Goal: Obtain resource: Download file/media

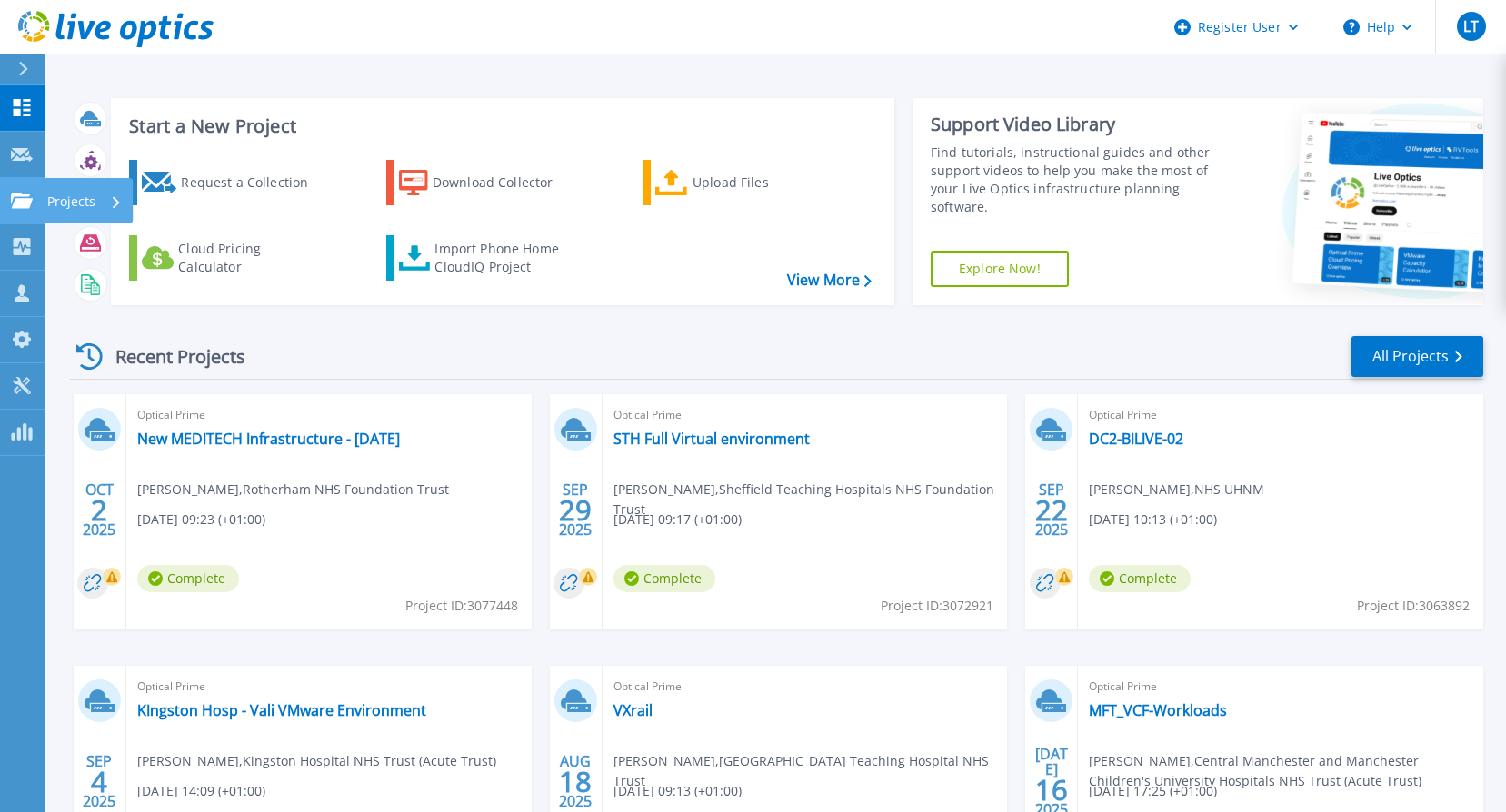
click at [22, 200] on icon at bounding box center [21, 200] width 22 height 15
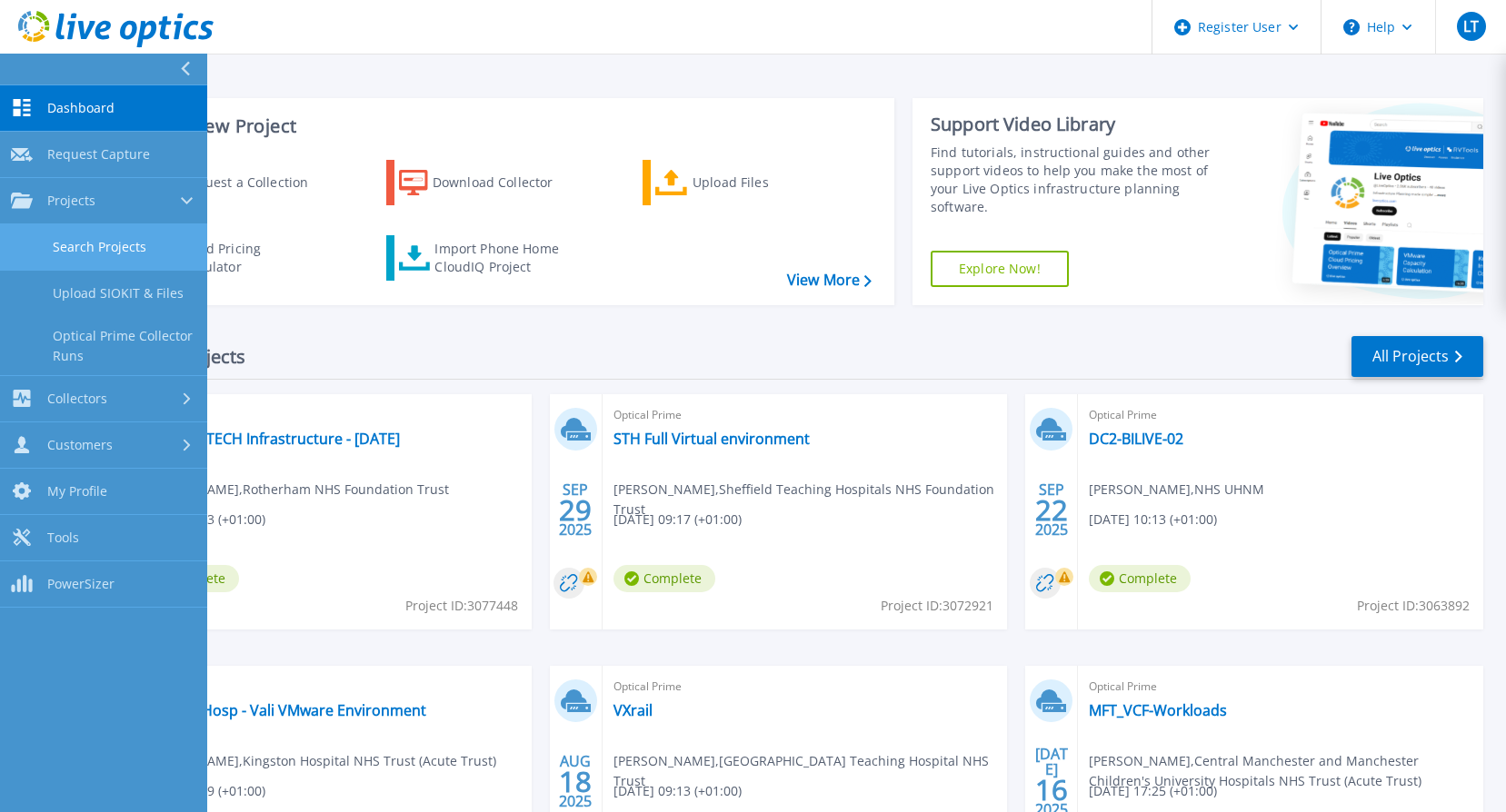
click at [74, 236] on link "Search Projects" at bounding box center [104, 248] width 207 height 46
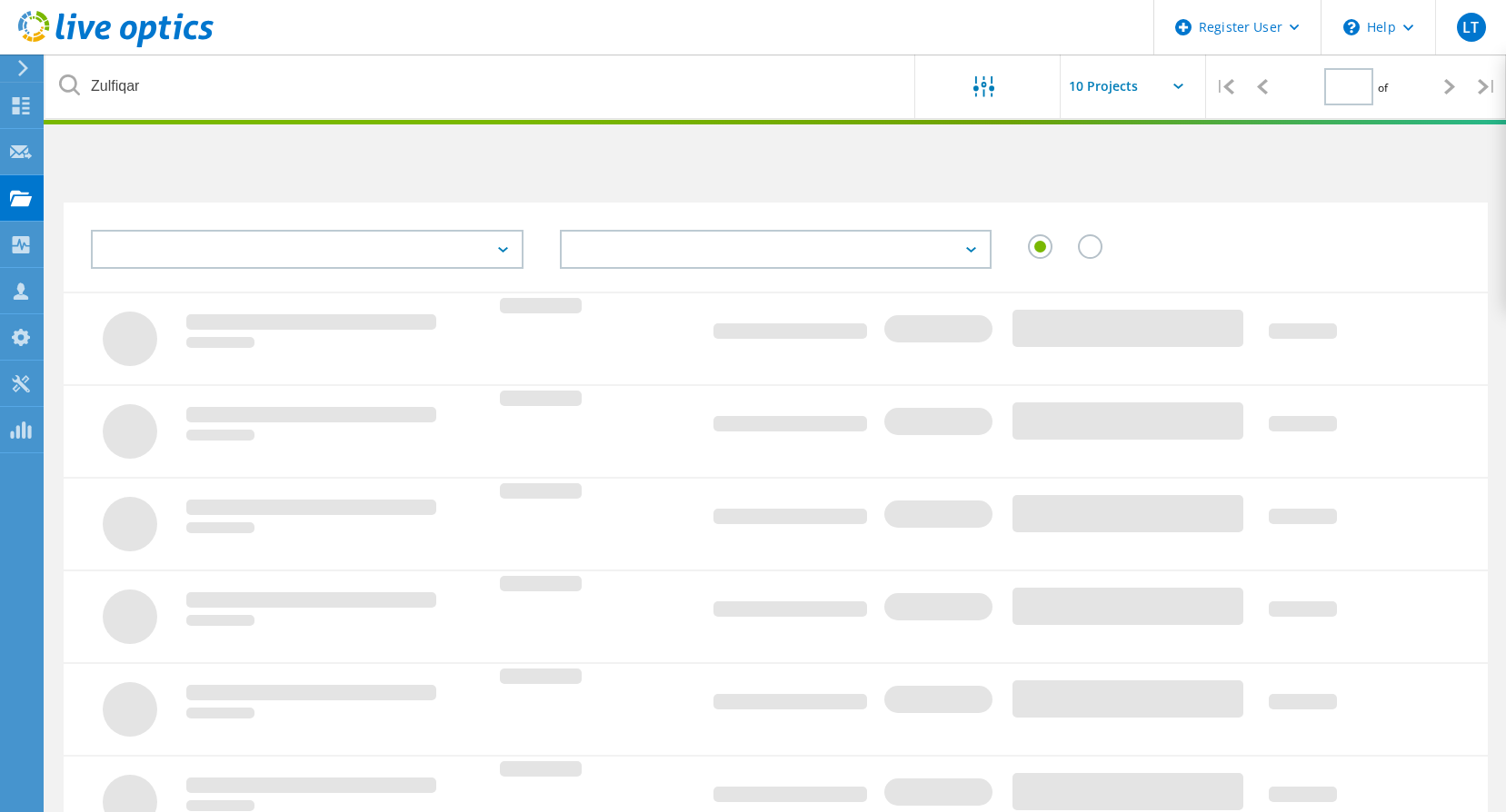
type input "1"
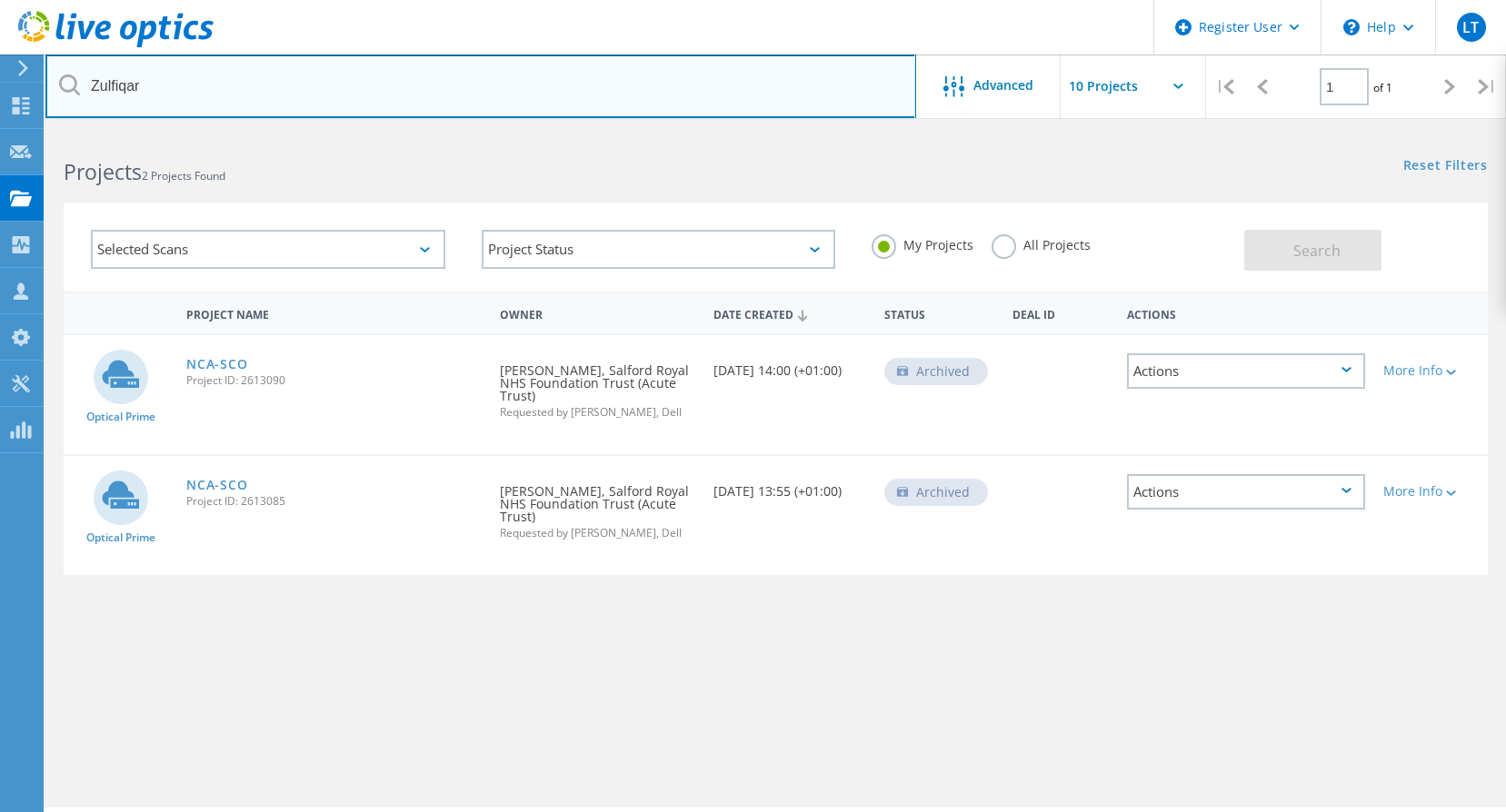
drag, startPoint x: 201, startPoint y: 91, endPoint x: -82, endPoint y: 97, distance: 283.1
click at [0, 97] on html "Register User \n Help Explore Helpful Articles Contact Support LT Dell User Luk…" at bounding box center [753, 431] width 1506 height 862
type input "houghton"
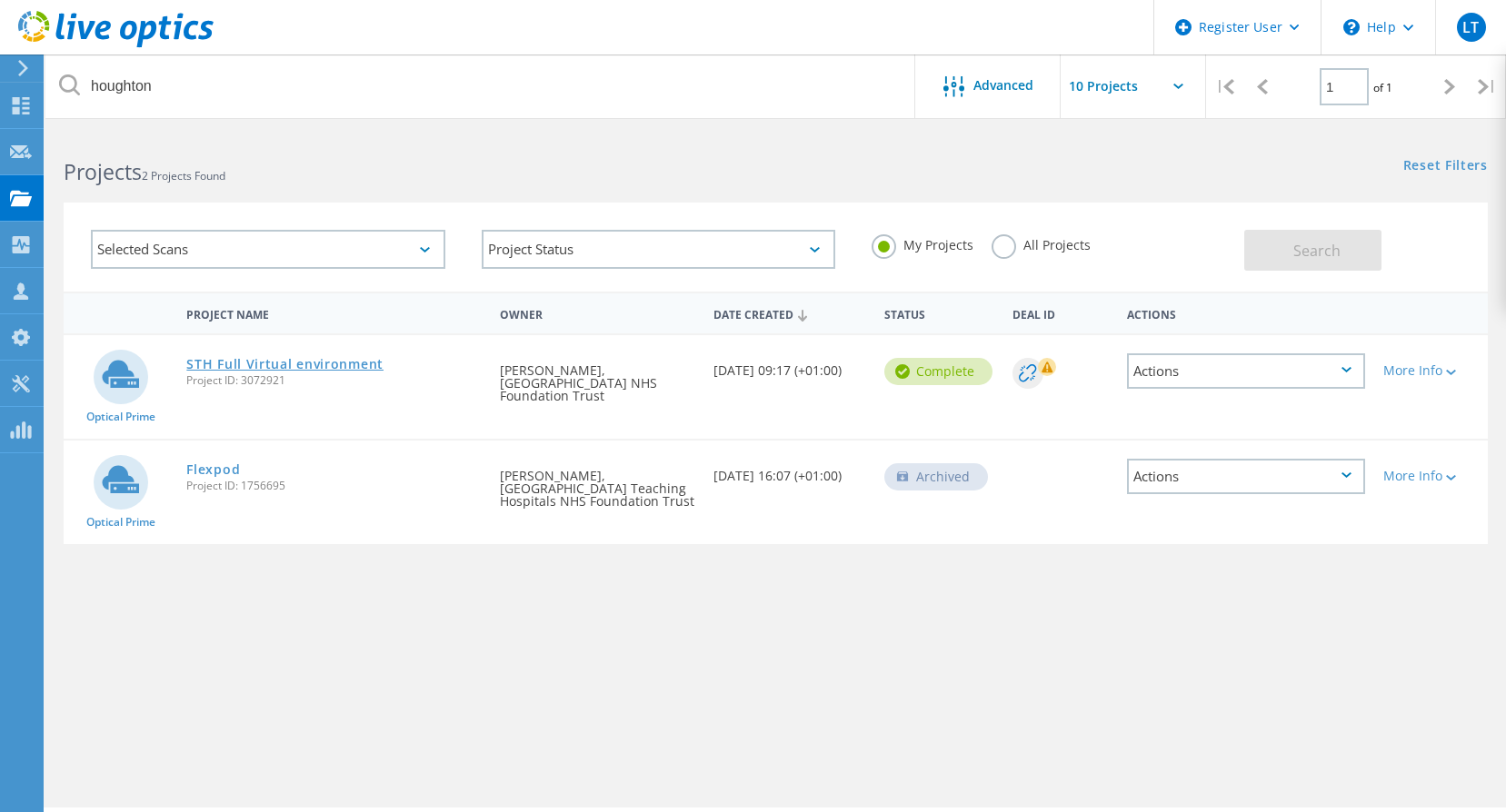
click at [348, 359] on link "STH Full Virtual environment" at bounding box center [285, 364] width 197 height 13
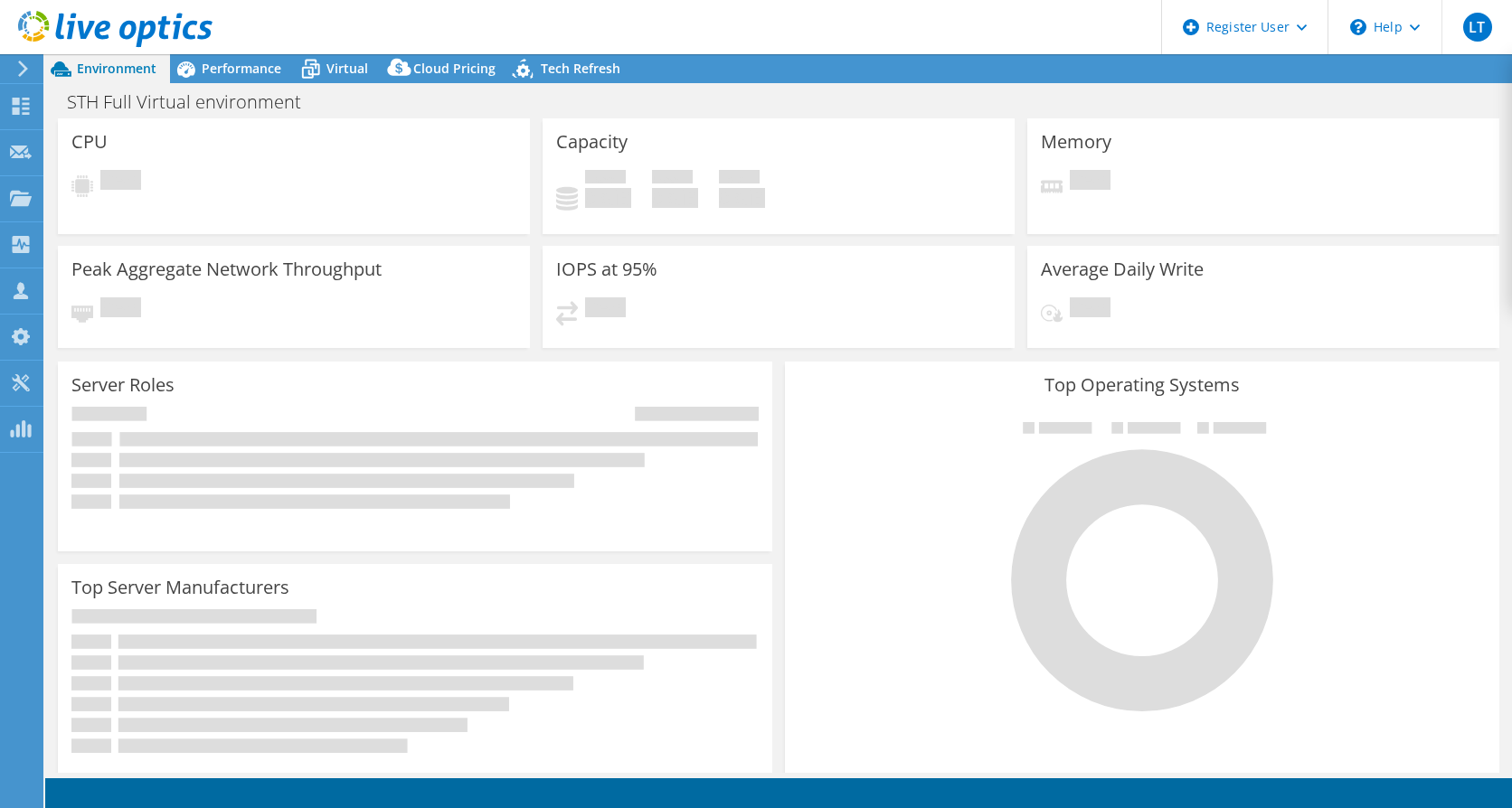
select select "USD"
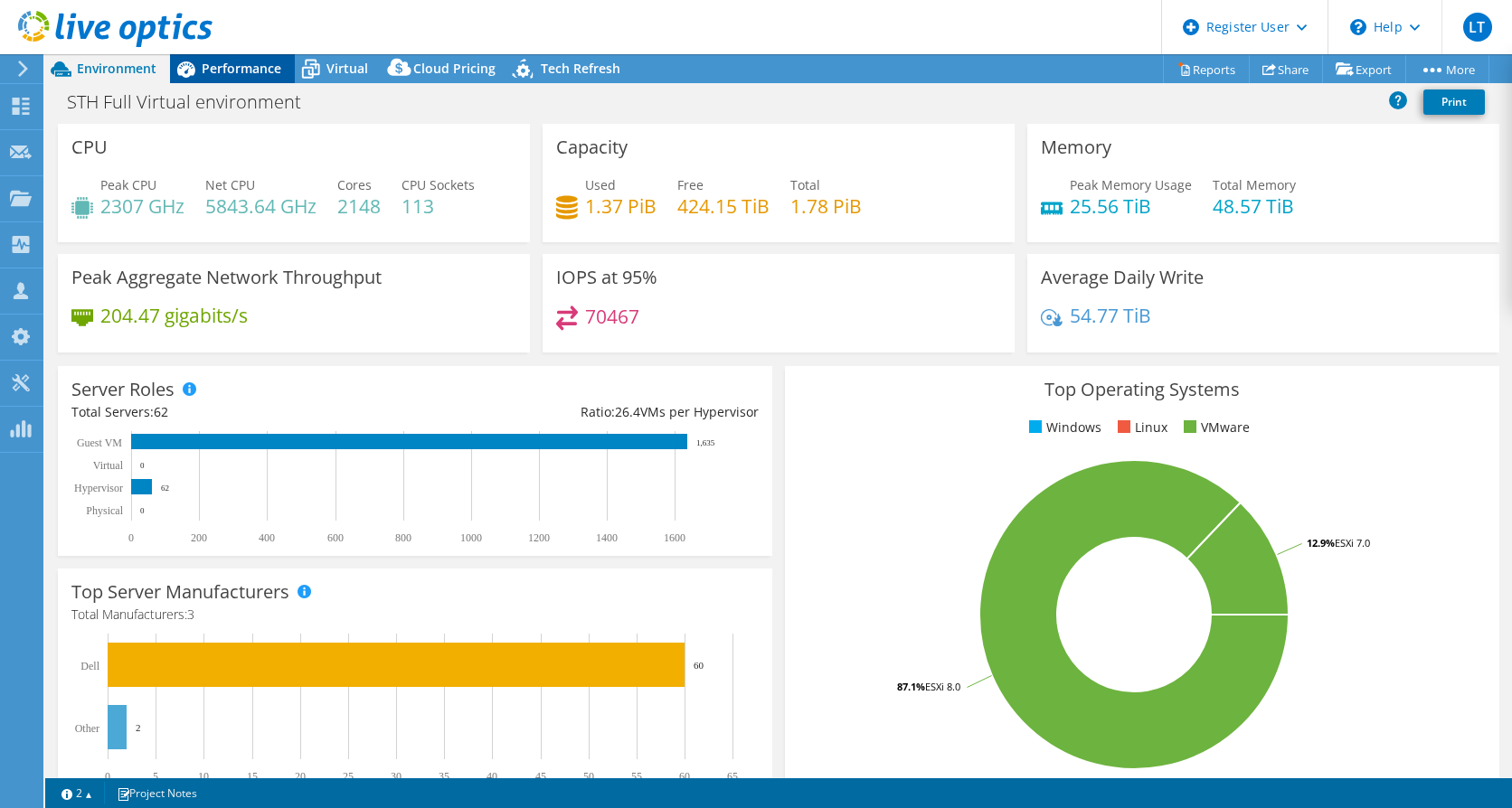
click at [241, 76] on span "Performance" at bounding box center [241, 68] width 80 height 17
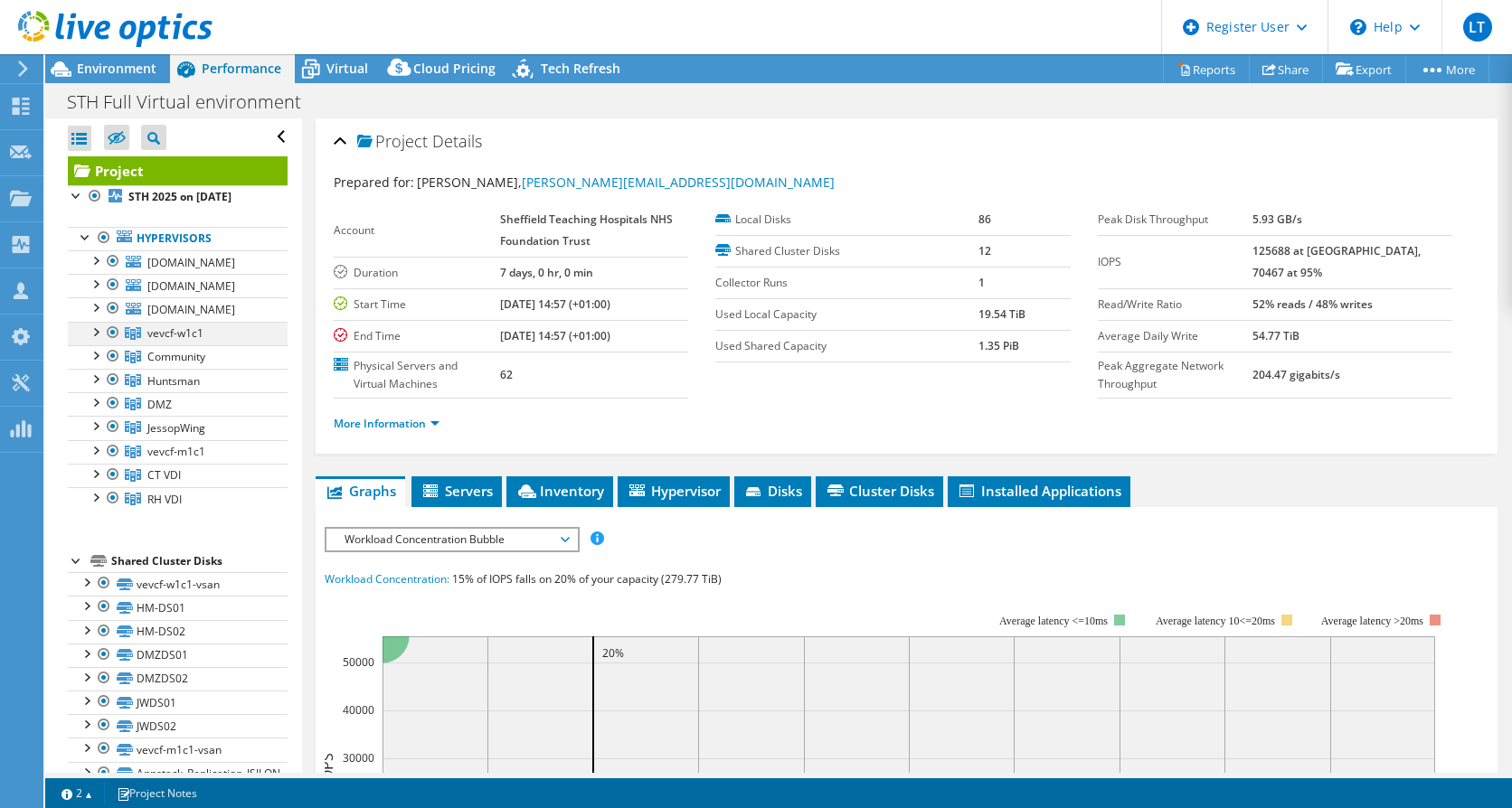
click at [96, 340] on div at bounding box center [94, 330] width 18 height 18
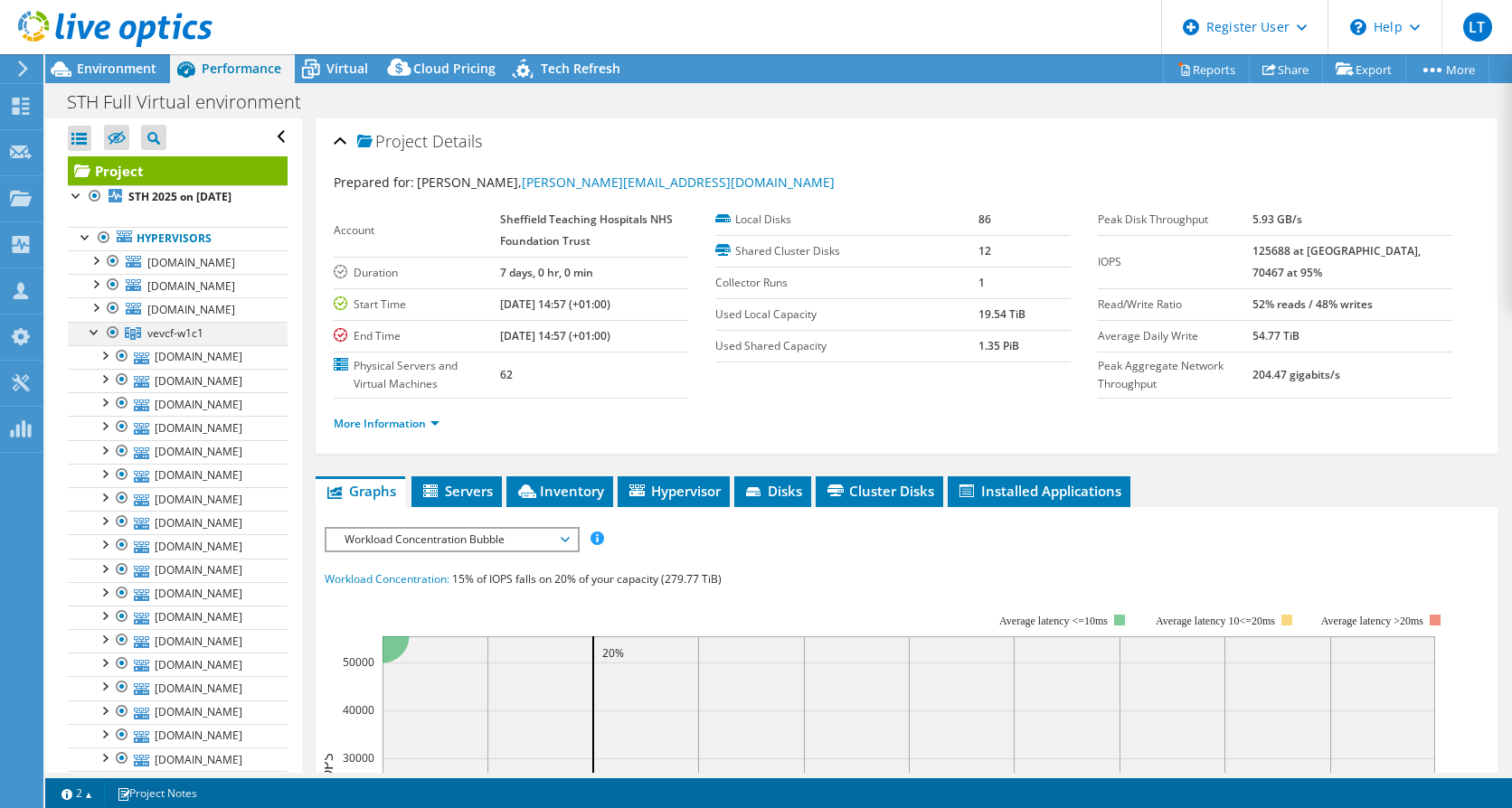
click at [91, 340] on div at bounding box center [94, 330] width 18 height 18
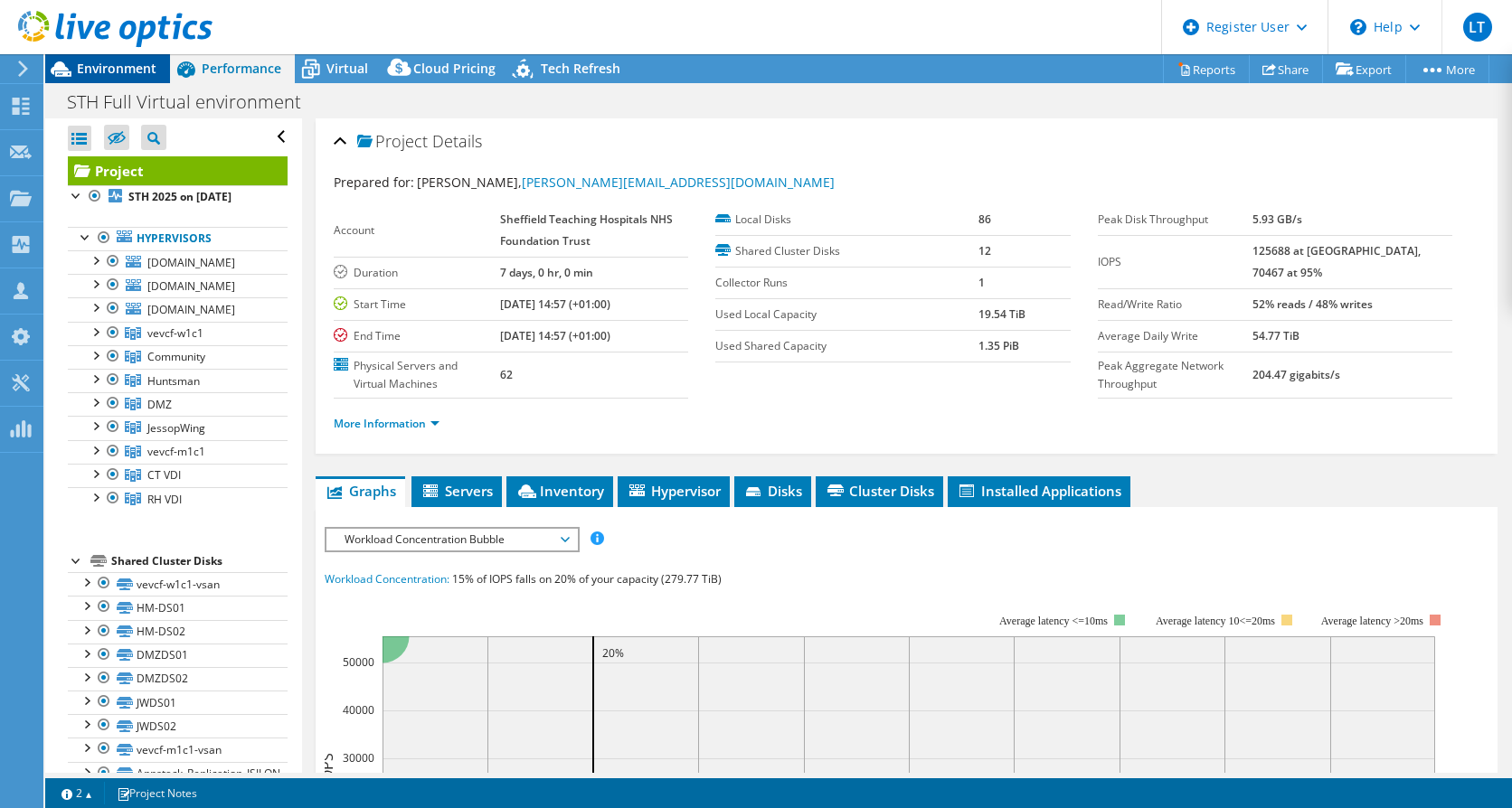
click at [137, 71] on span "Environment" at bounding box center [117, 68] width 80 height 17
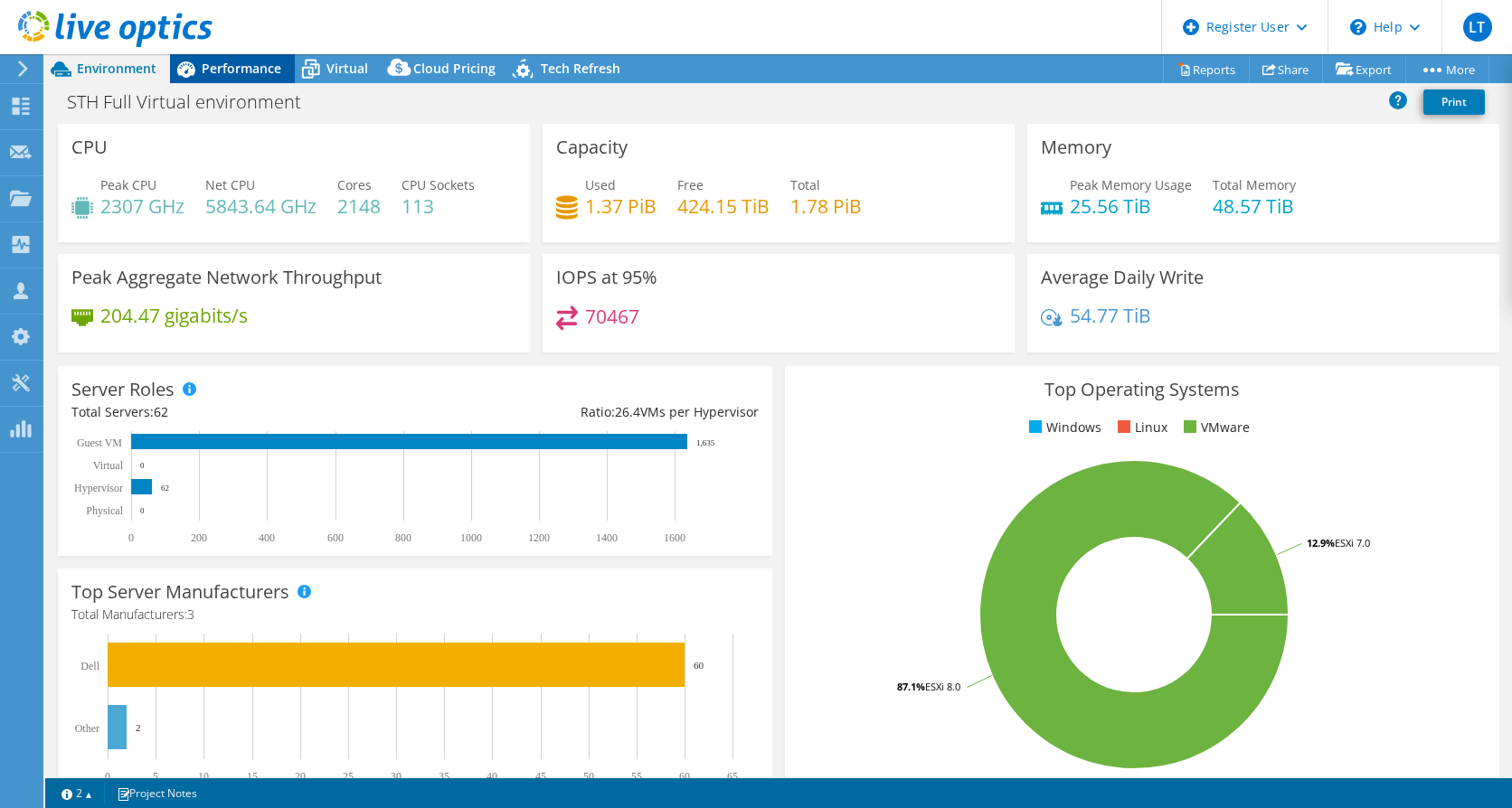
drag, startPoint x: 264, startPoint y: 64, endPoint x: 268, endPoint y: 77, distance: 13.6
click at [264, 64] on span "Performance" at bounding box center [241, 68] width 80 height 17
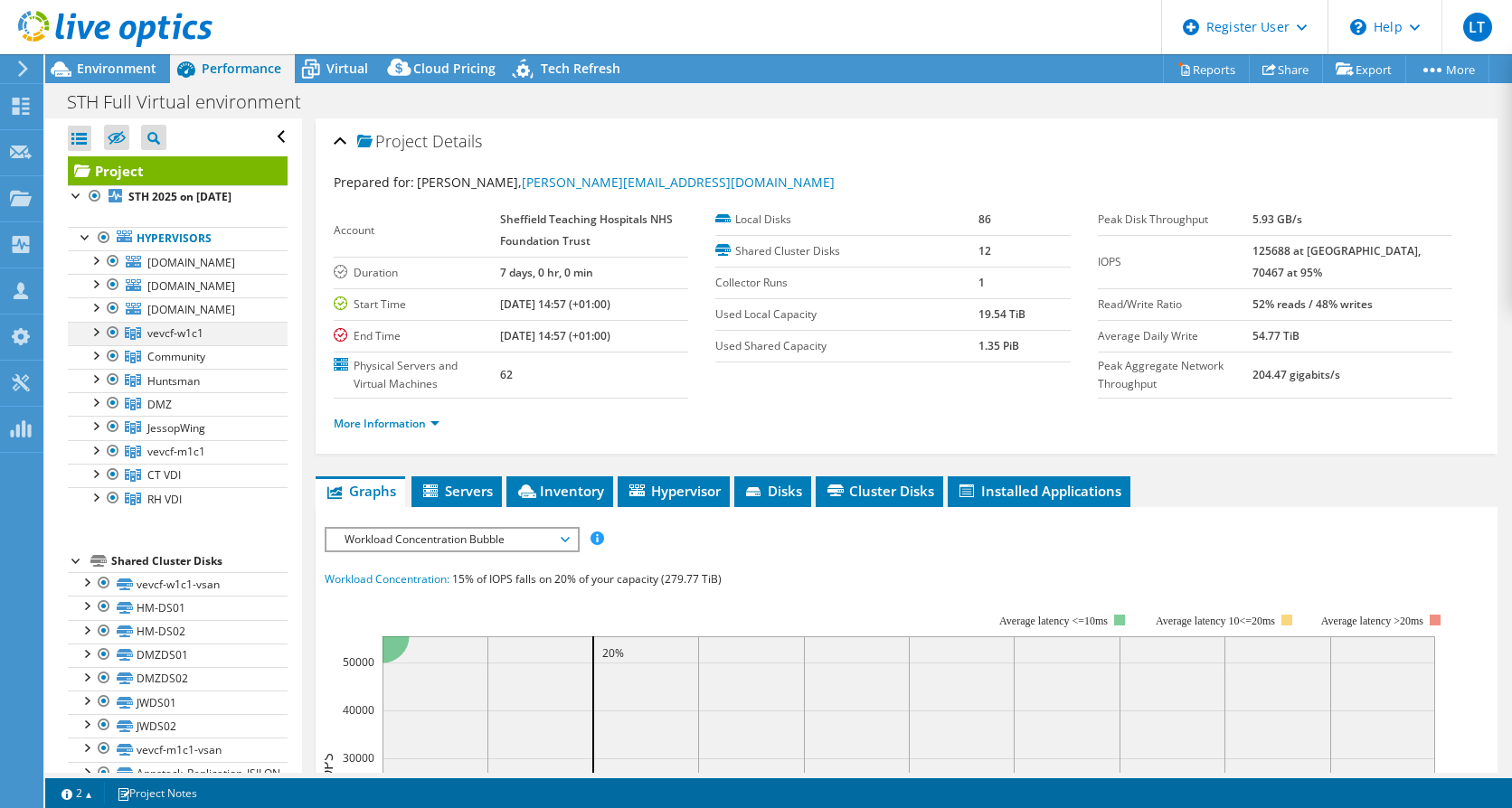
click at [93, 340] on div at bounding box center [94, 330] width 18 height 18
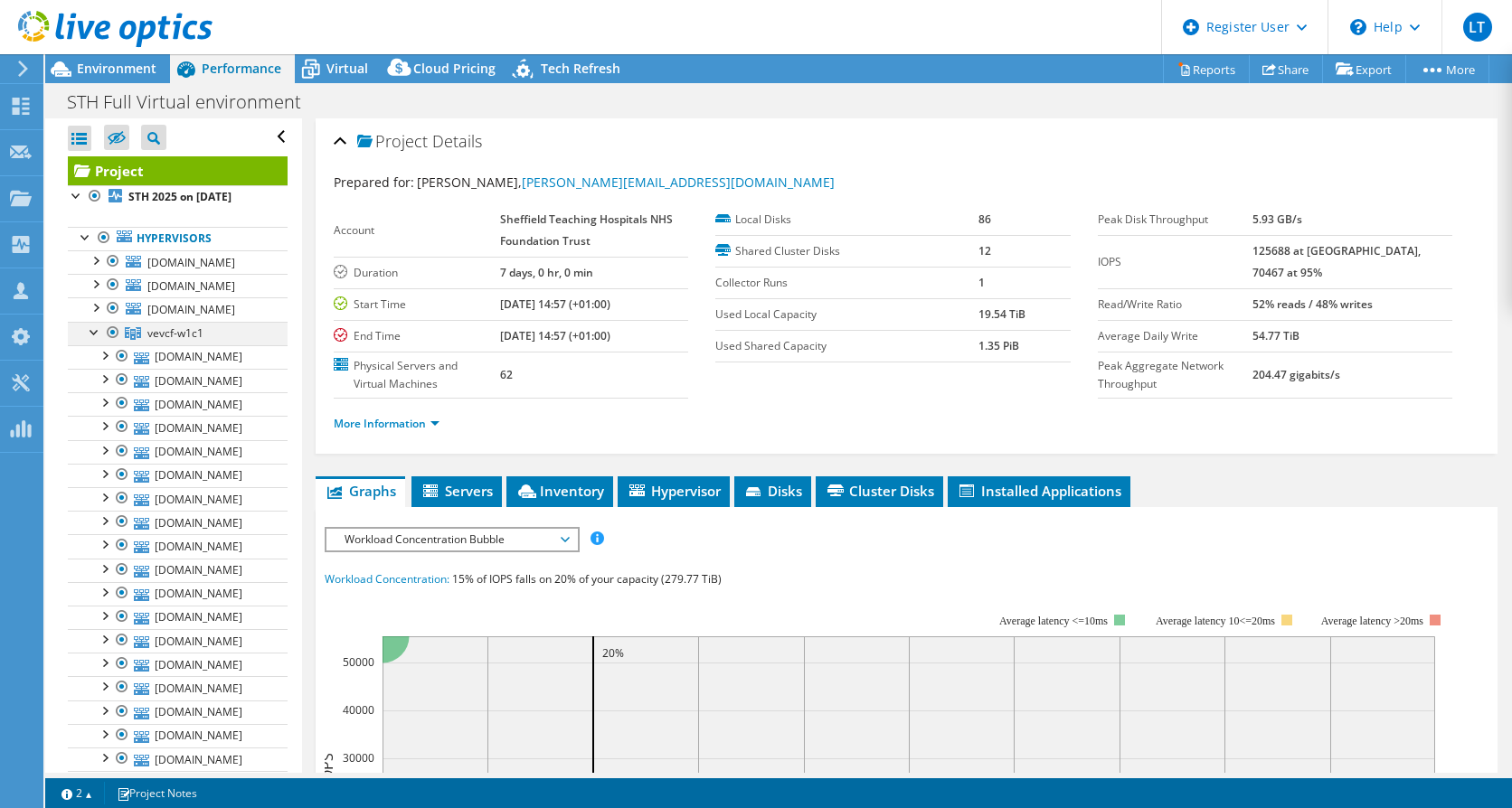
click at [93, 340] on div at bounding box center [94, 330] width 18 height 18
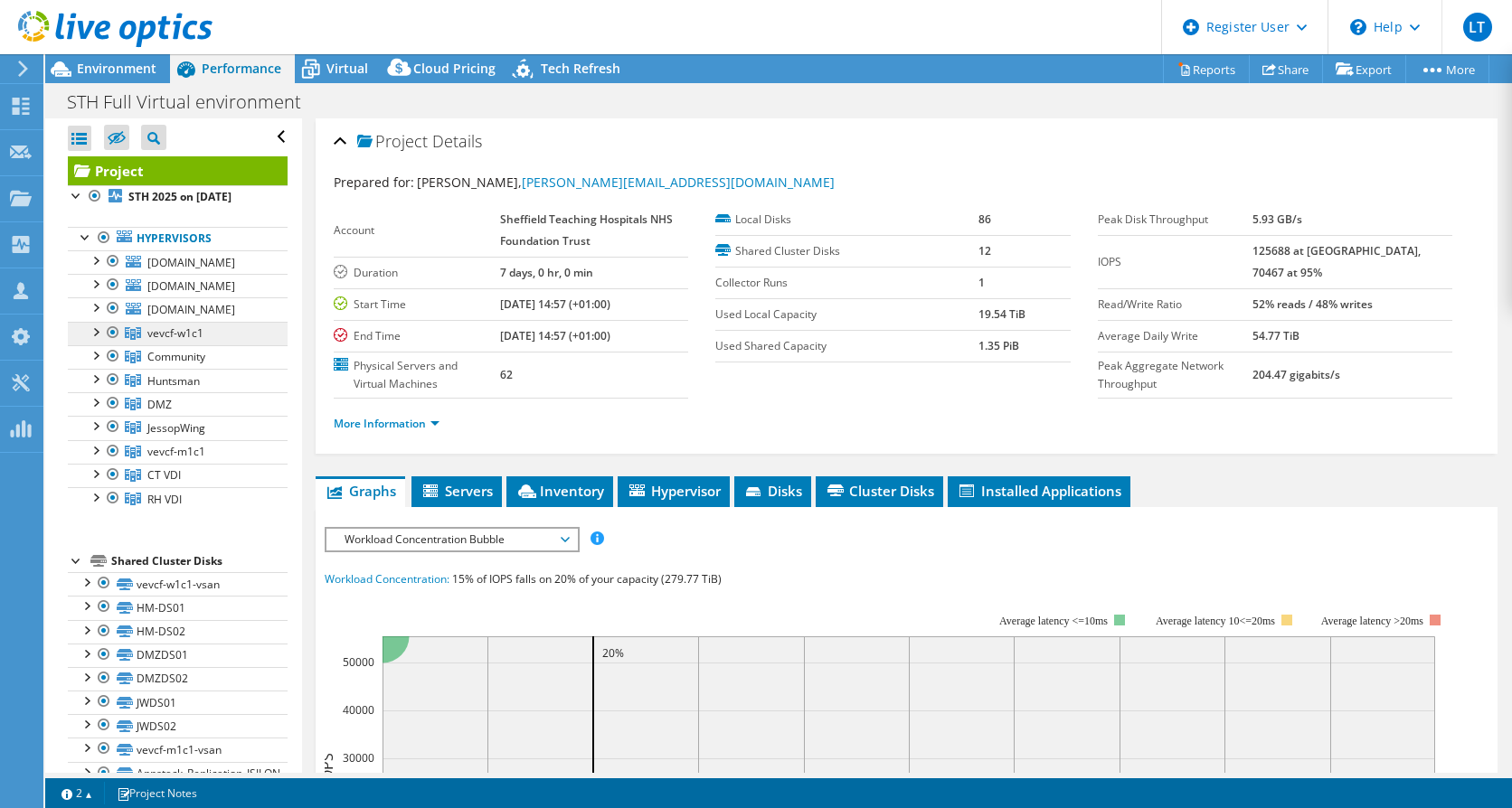
click at [197, 341] on span "vevcf-w1c1" at bounding box center [175, 333] width 56 height 15
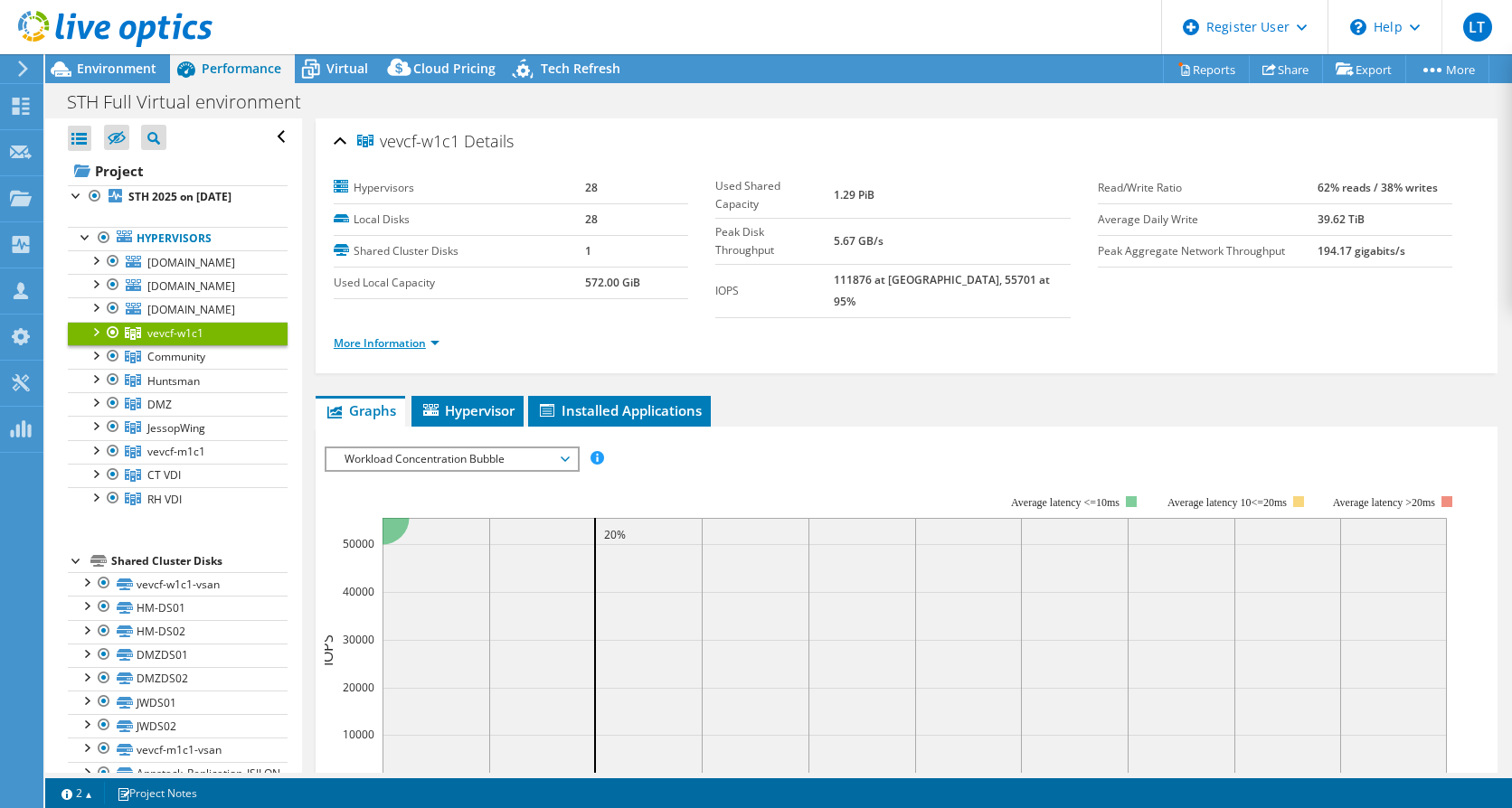
click at [434, 335] on link "More Information" at bounding box center [386, 343] width 106 height 15
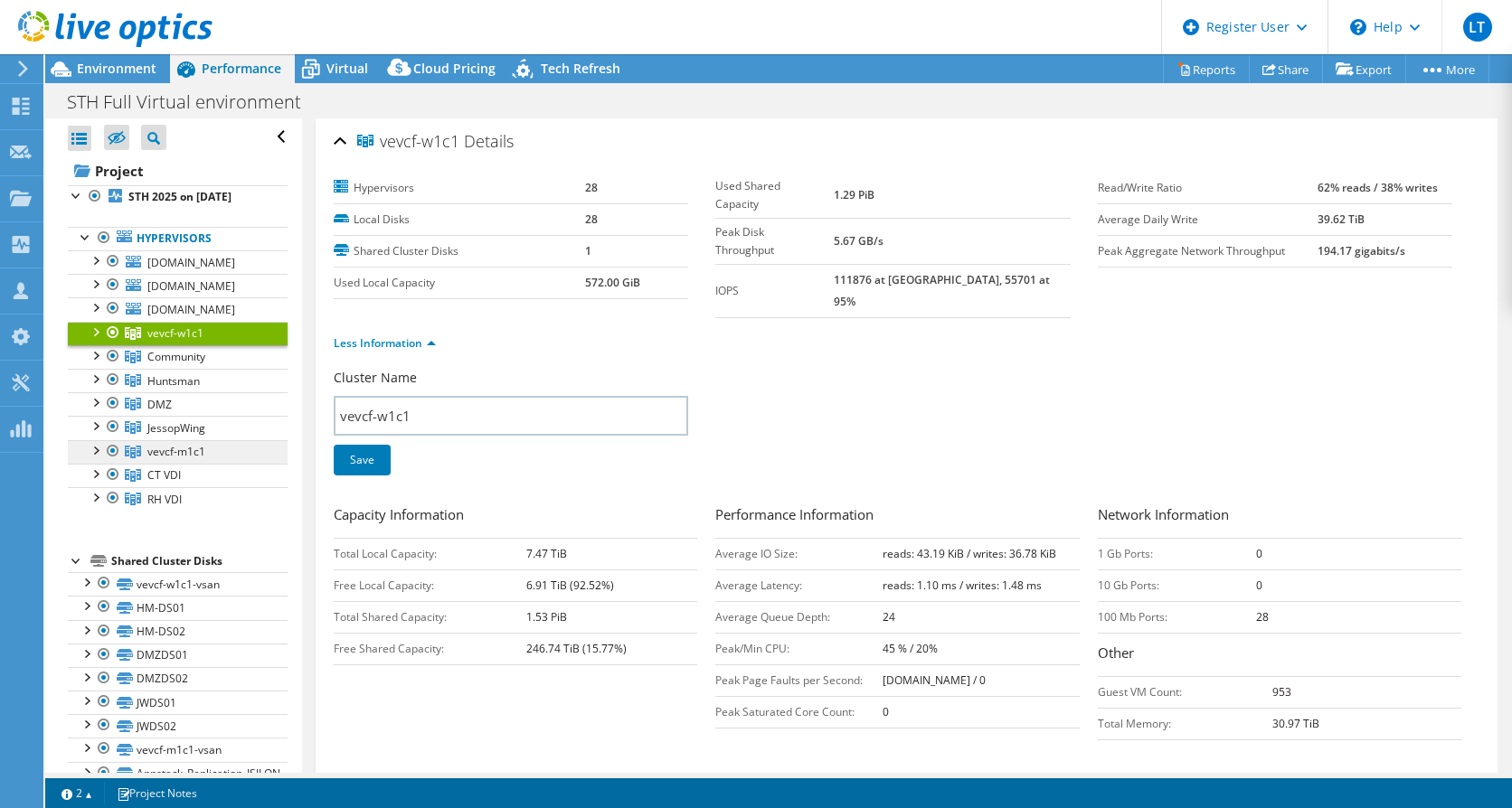
click at [220, 464] on link "vevcf-m1c1" at bounding box center [177, 452] width 220 height 23
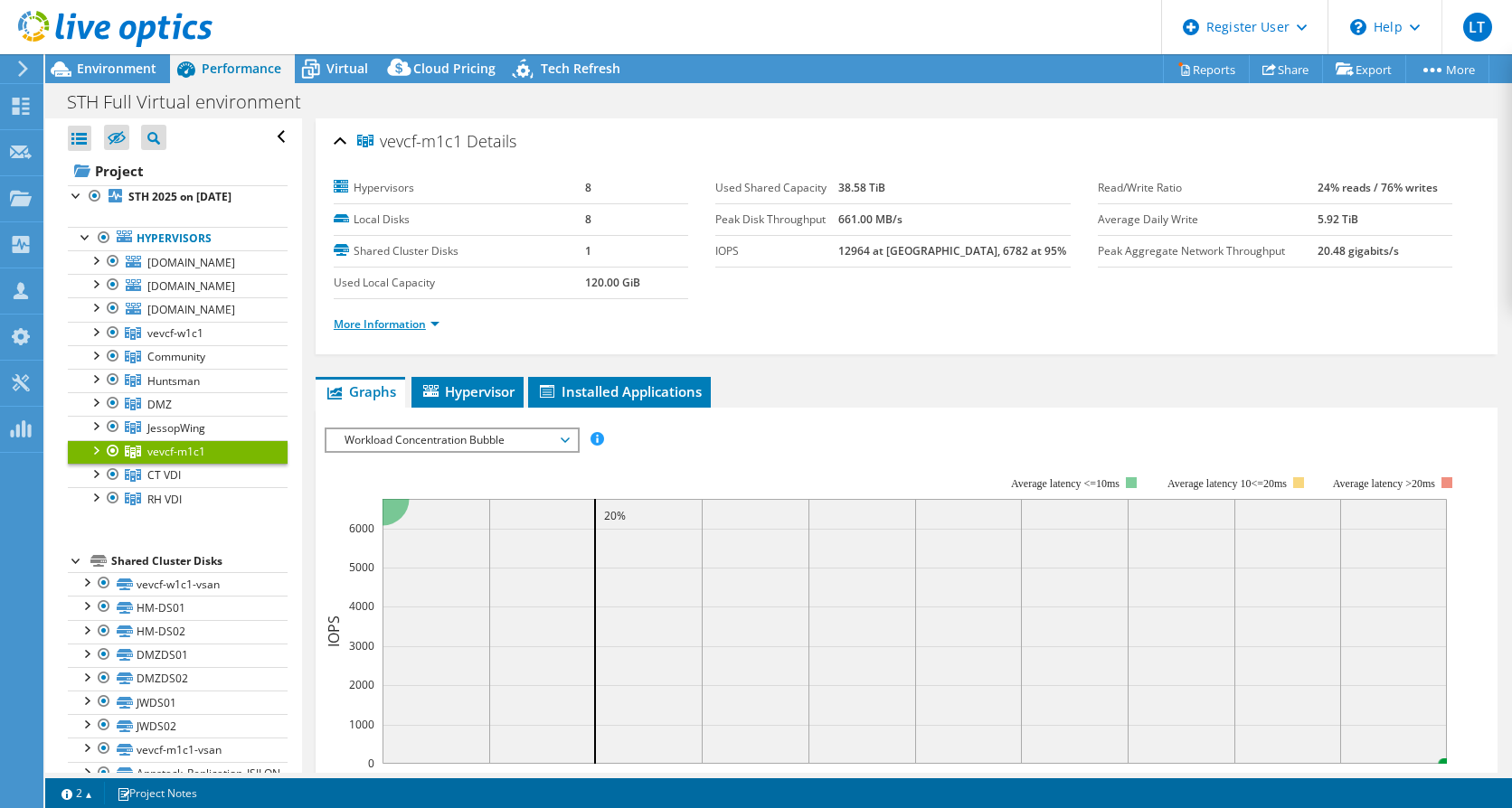
click at [434, 318] on link "More Information" at bounding box center [386, 325] width 106 height 15
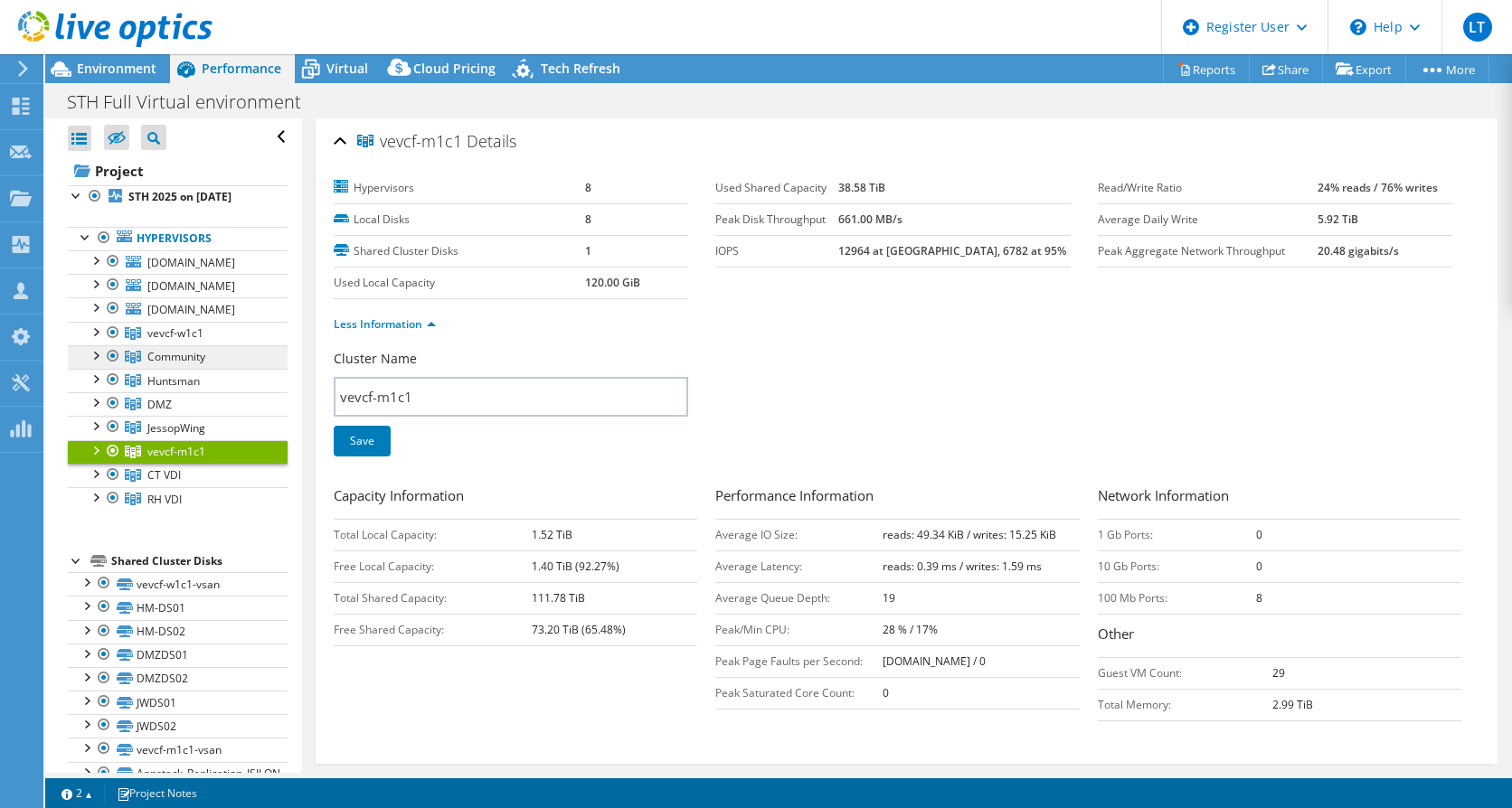
click at [209, 369] on link "Community" at bounding box center [177, 357] width 220 height 23
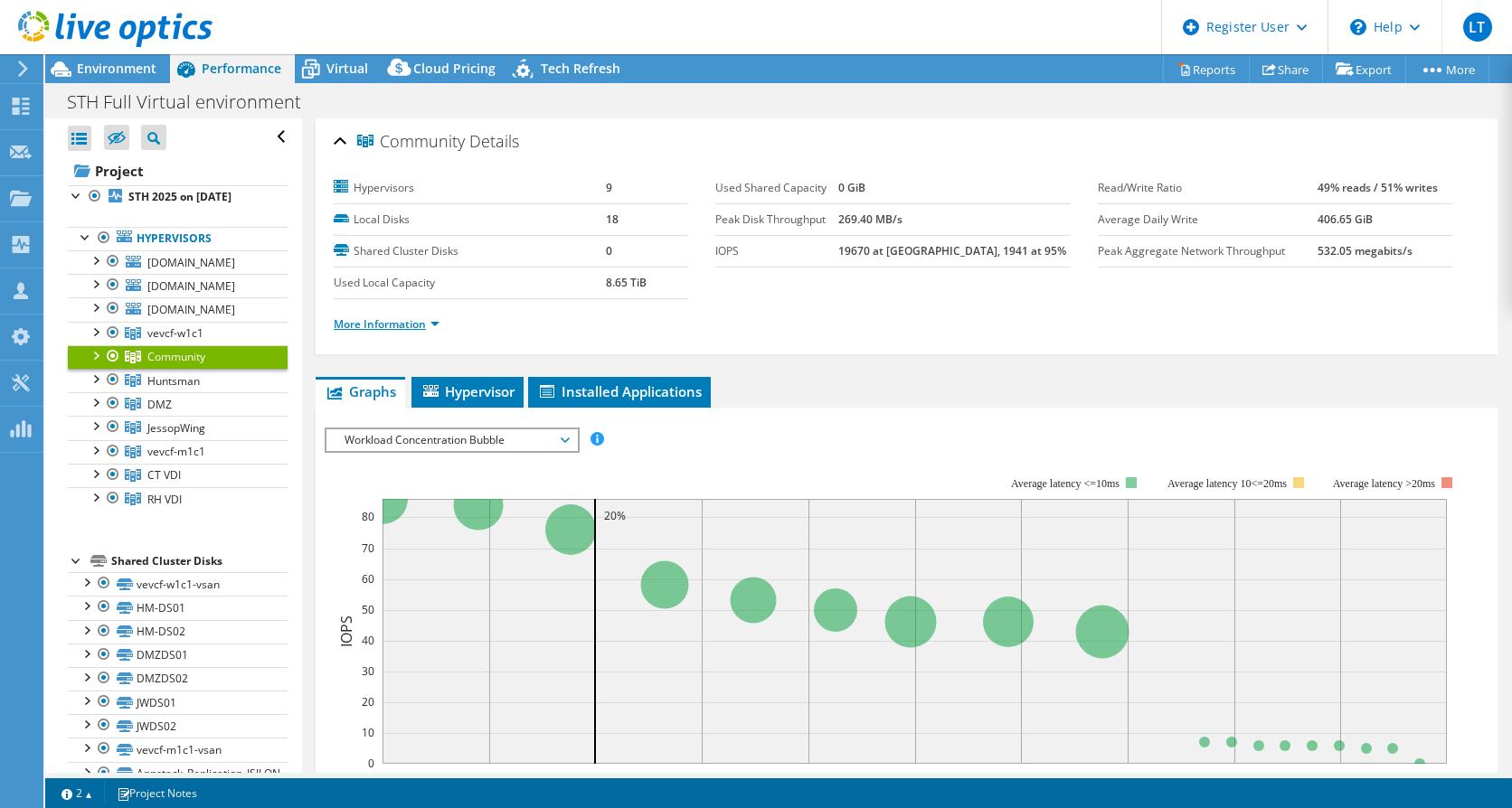
click at [413, 323] on link "More Information" at bounding box center [386, 325] width 106 height 15
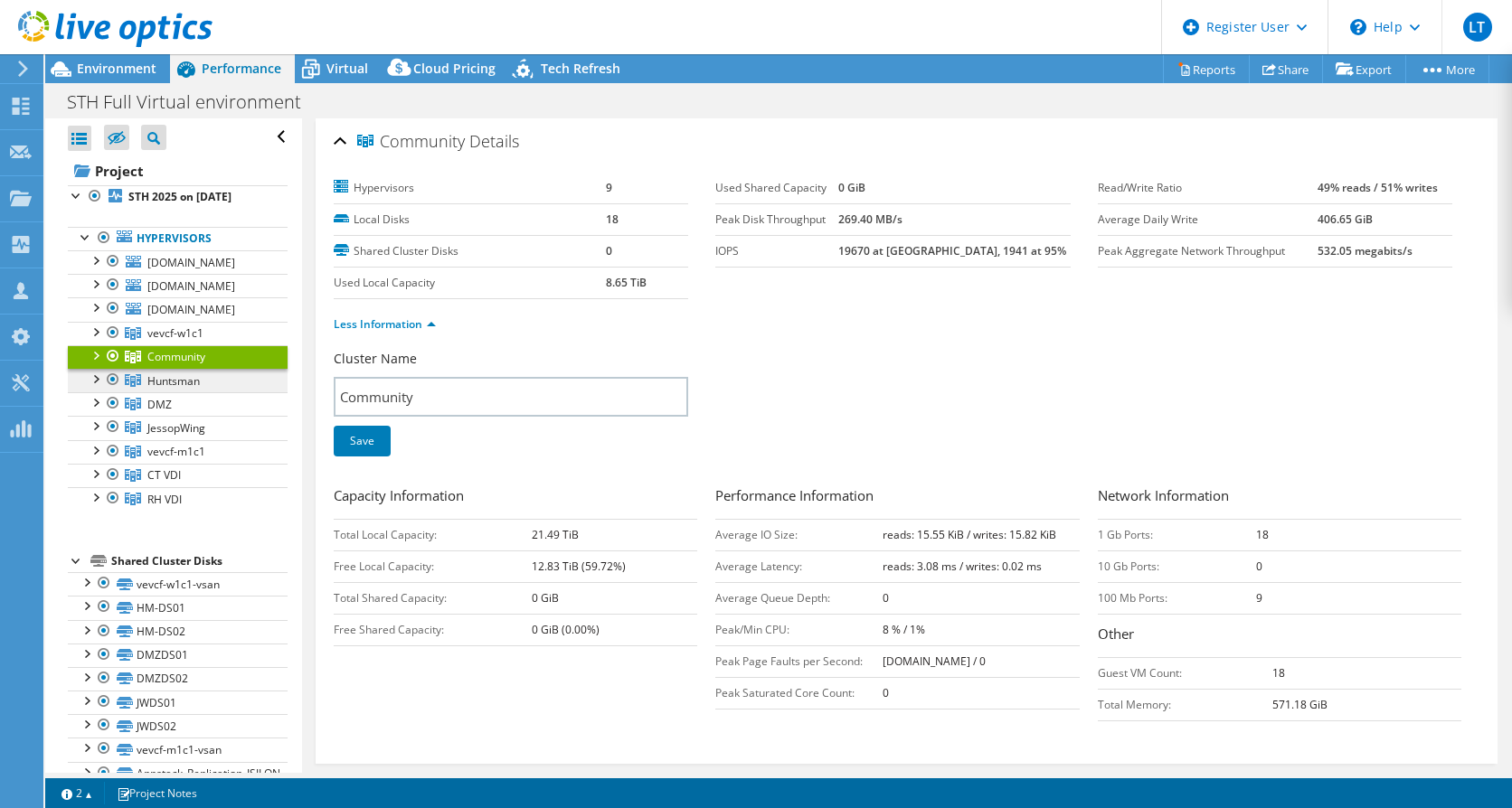
click at [159, 389] on span "Huntsman" at bounding box center [173, 381] width 52 height 15
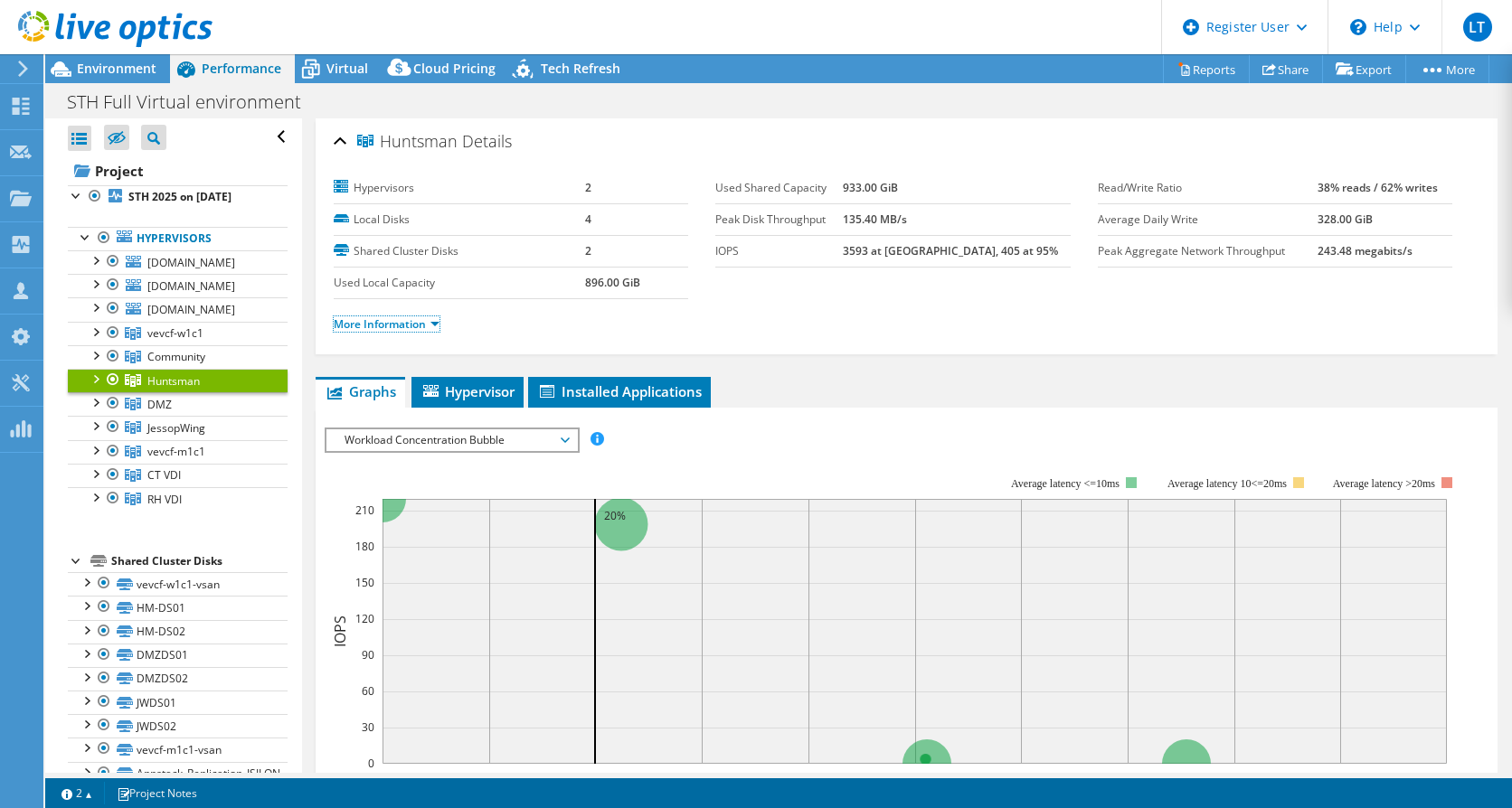
click at [422, 326] on link "More Information" at bounding box center [386, 325] width 106 height 15
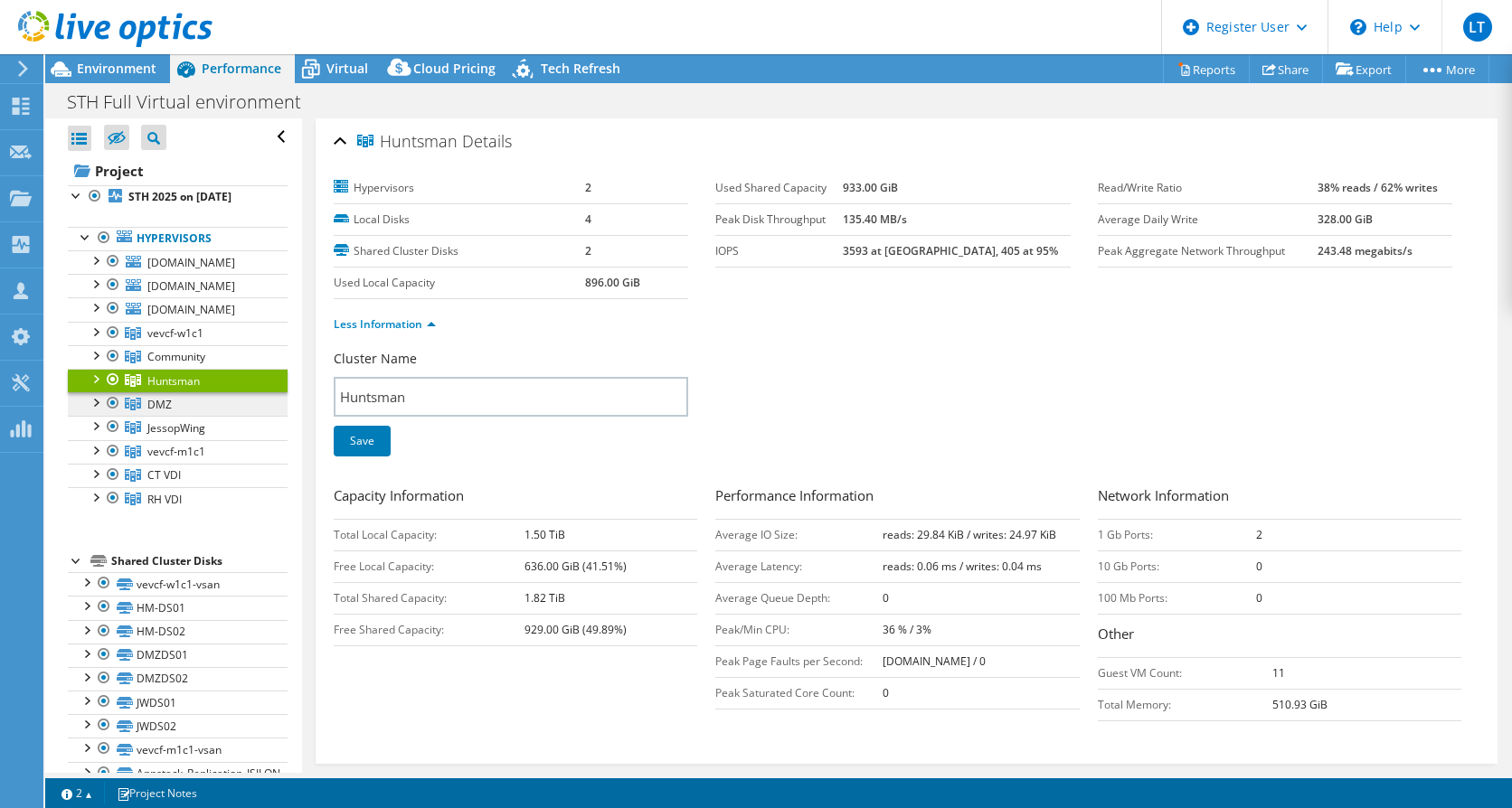
click at [229, 416] on link "DMZ" at bounding box center [177, 404] width 220 height 23
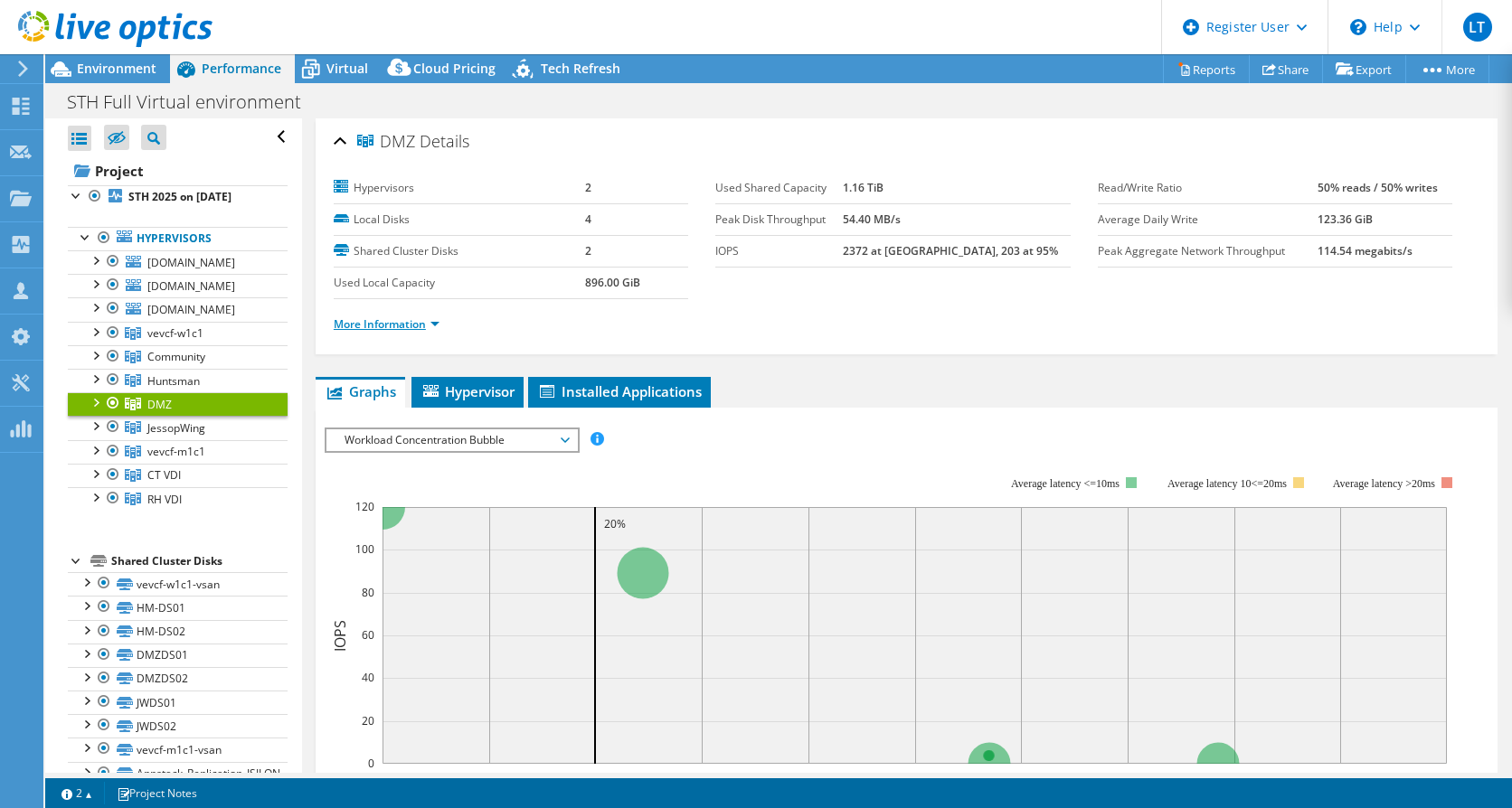
click at [439, 323] on link "More Information" at bounding box center [386, 325] width 106 height 15
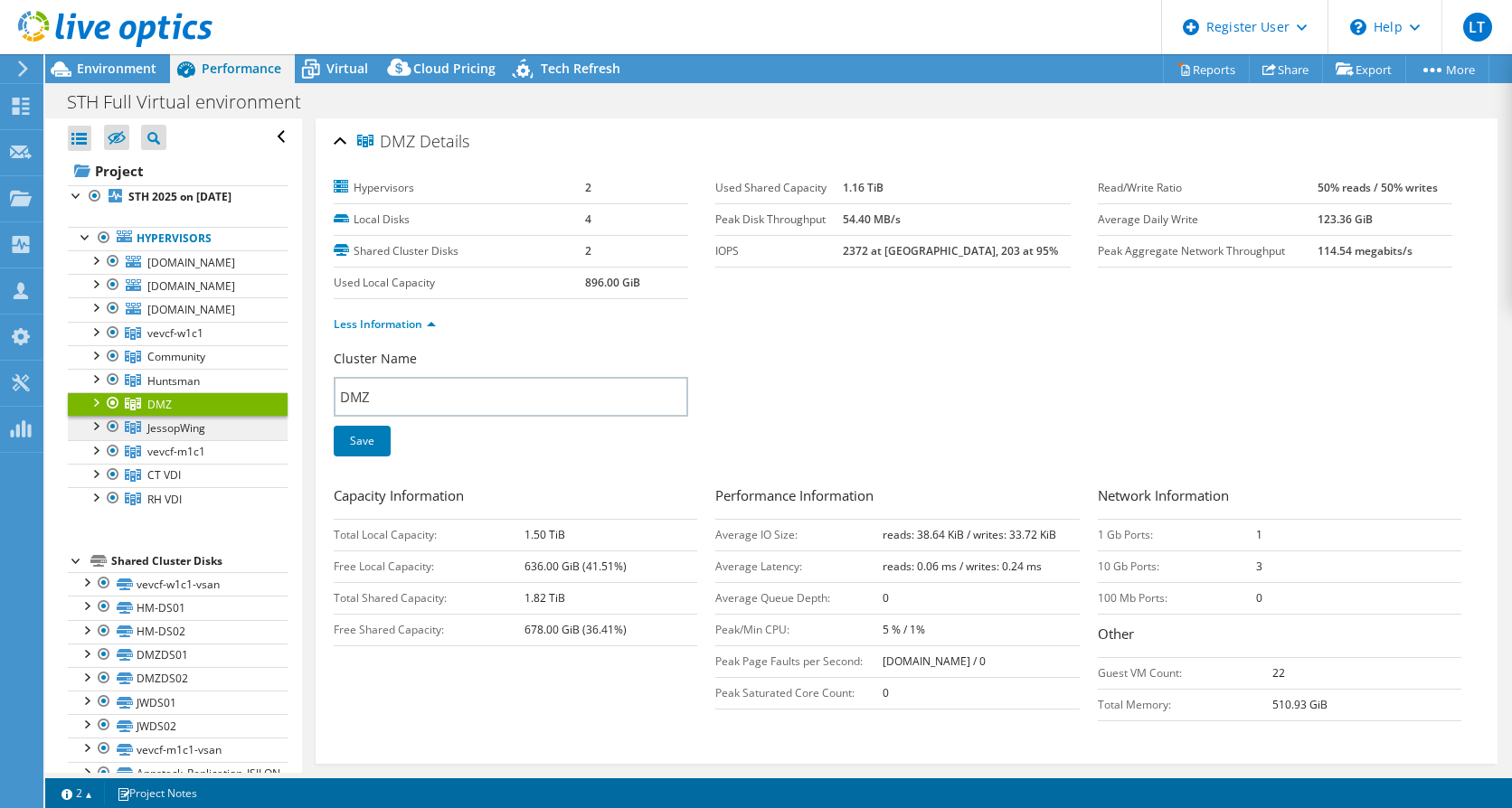
click at [244, 439] on link "JessopWing" at bounding box center [177, 428] width 220 height 23
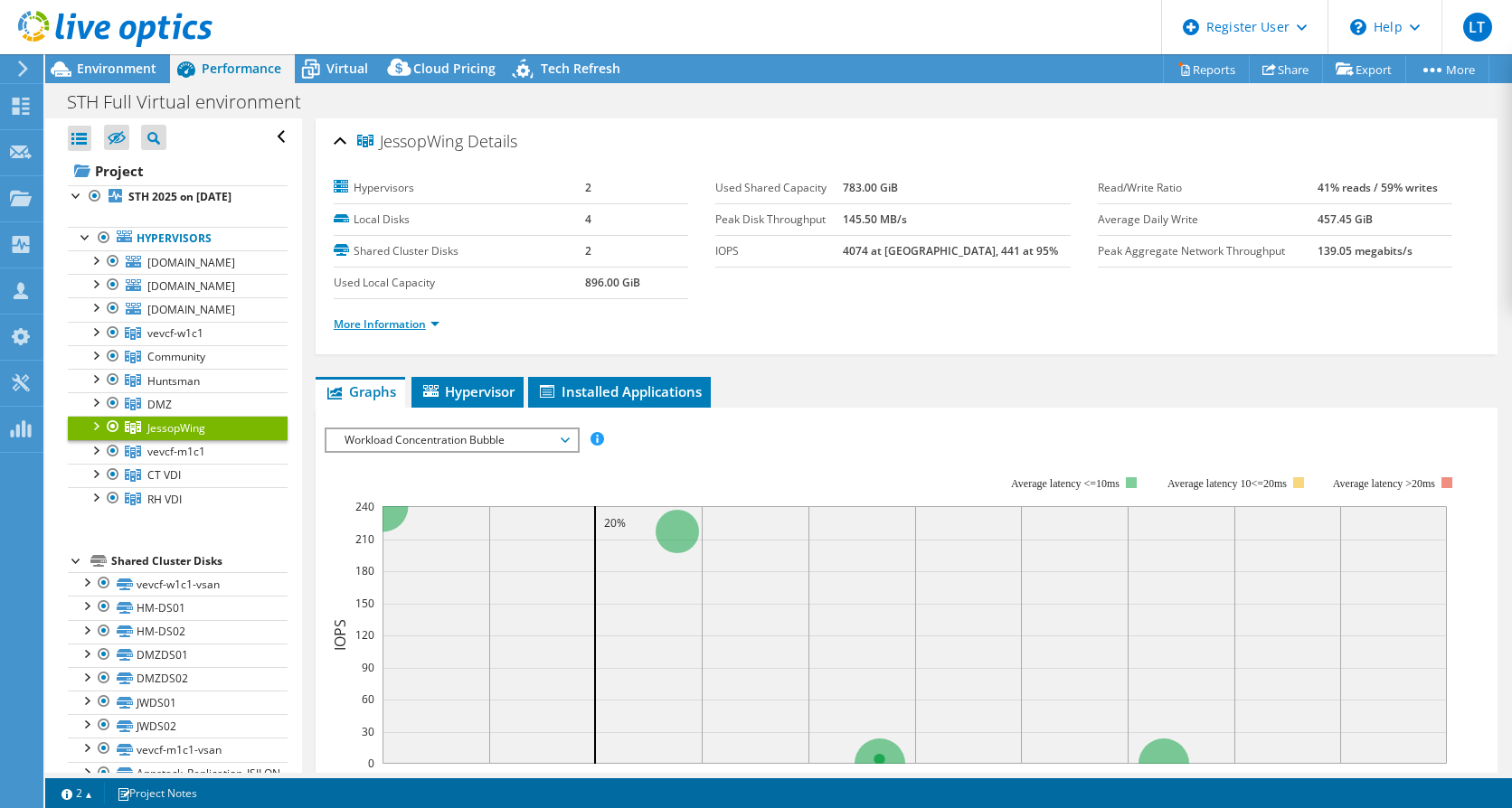
click at [431, 319] on link "More Information" at bounding box center [386, 325] width 106 height 15
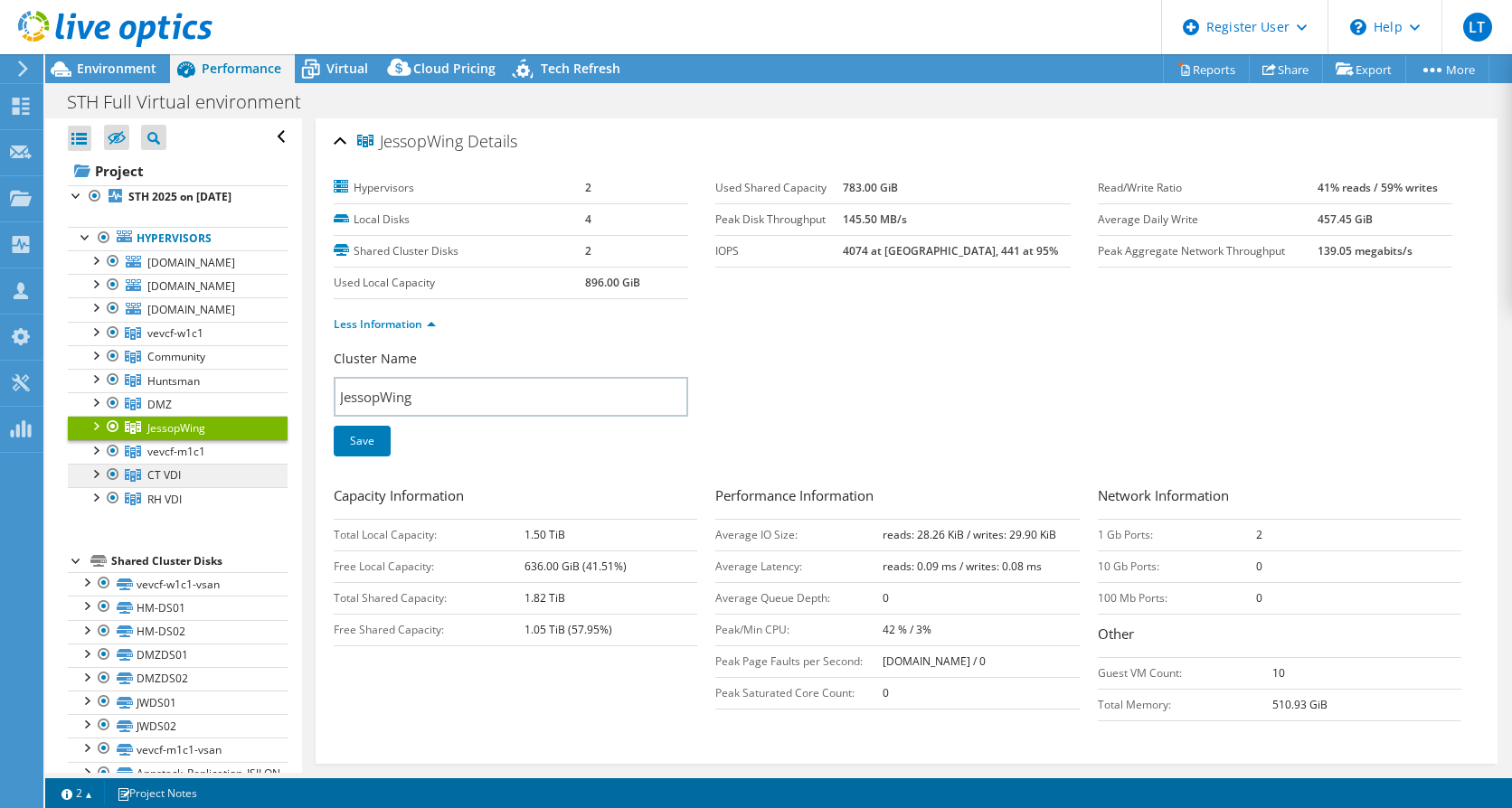
click at [190, 487] on link "CT VDI" at bounding box center [177, 476] width 220 height 23
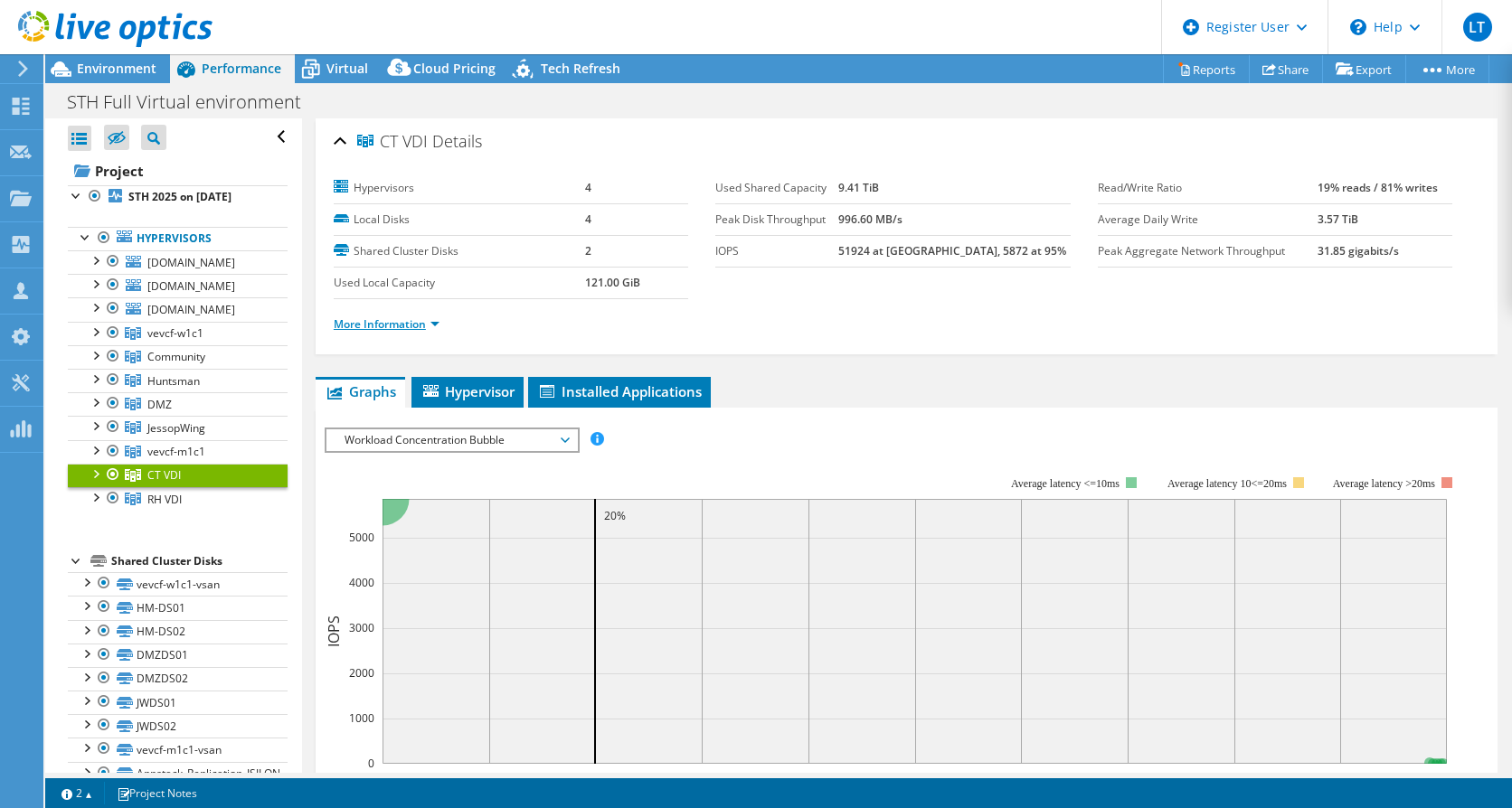
click at [439, 324] on link "More Information" at bounding box center [386, 325] width 106 height 15
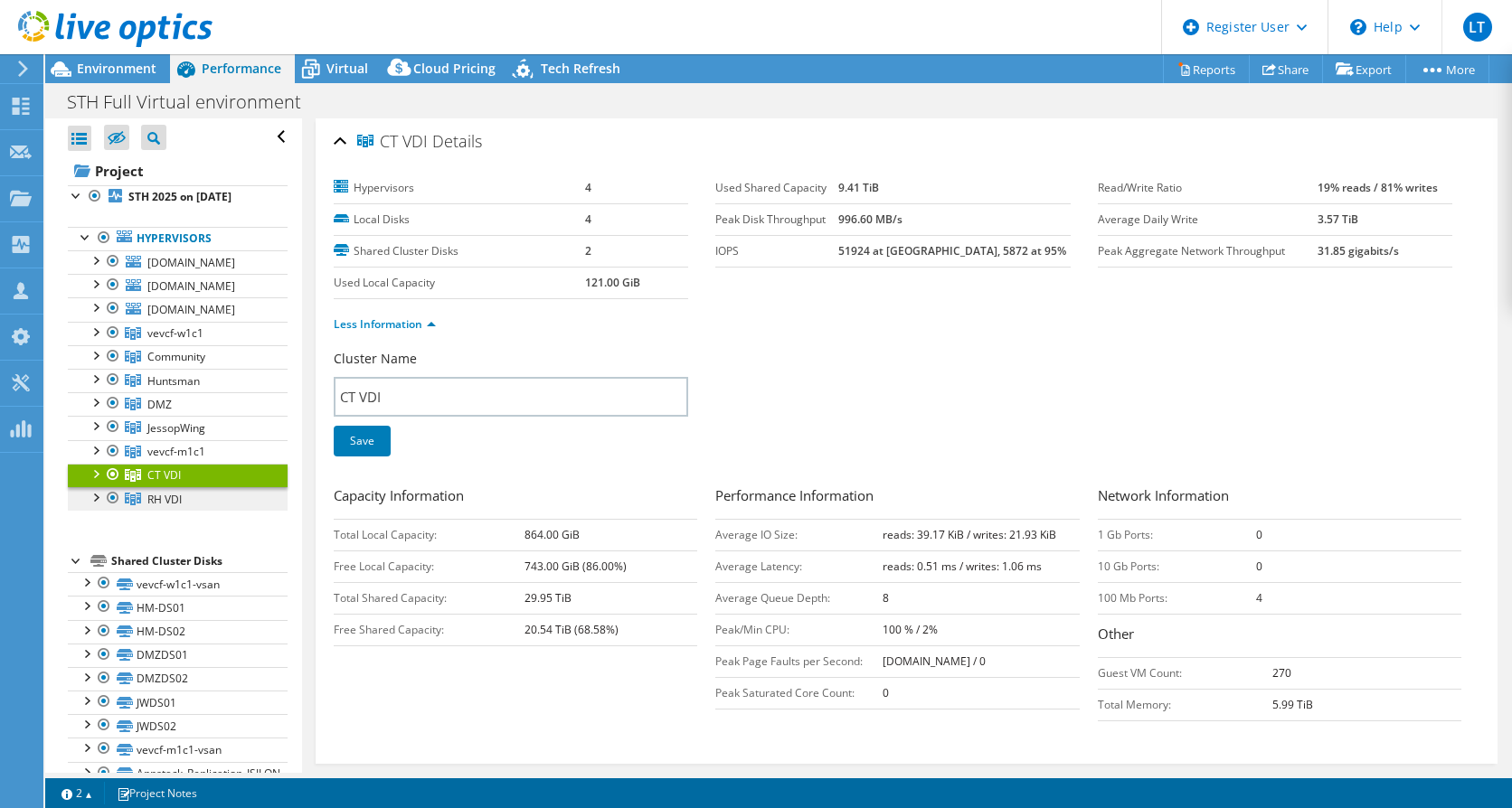
click at [186, 510] on link "RH VDI" at bounding box center [177, 499] width 220 height 23
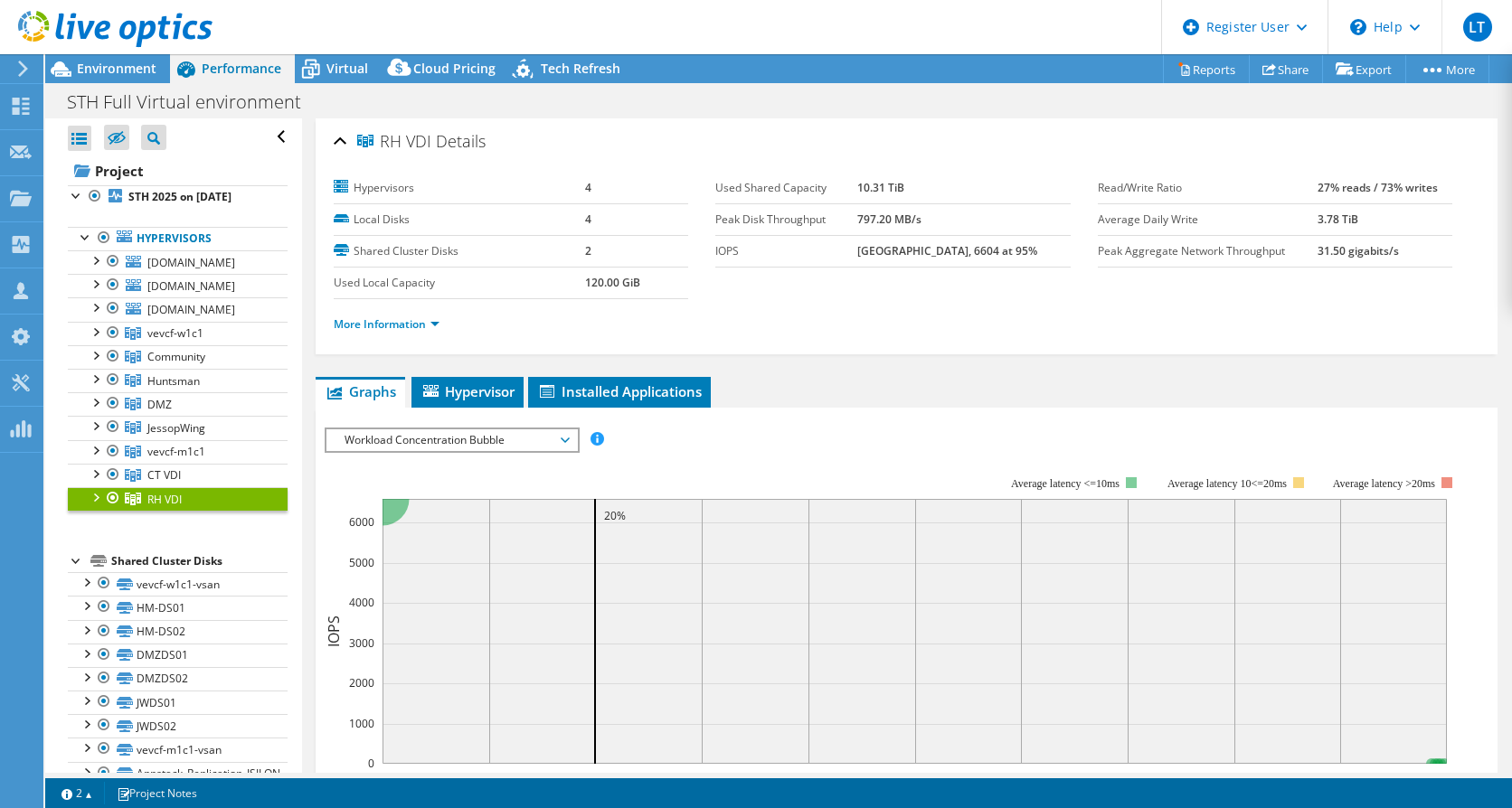
click at [419, 315] on li "More Information" at bounding box center [391, 325] width 117 height 20
click at [419, 324] on link "More Information" at bounding box center [386, 325] width 106 height 15
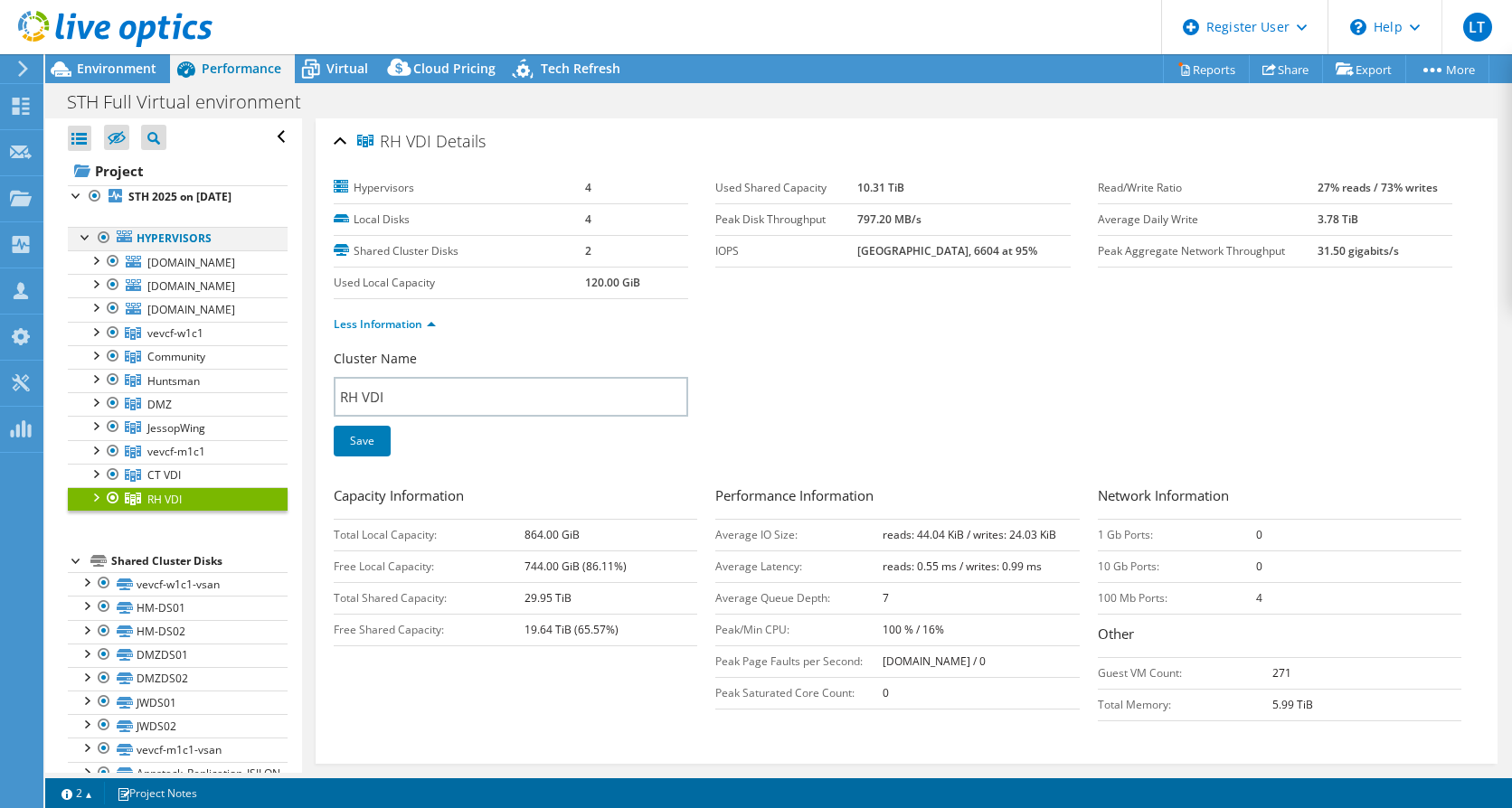
click at [99, 238] on div at bounding box center [104, 238] width 18 height 22
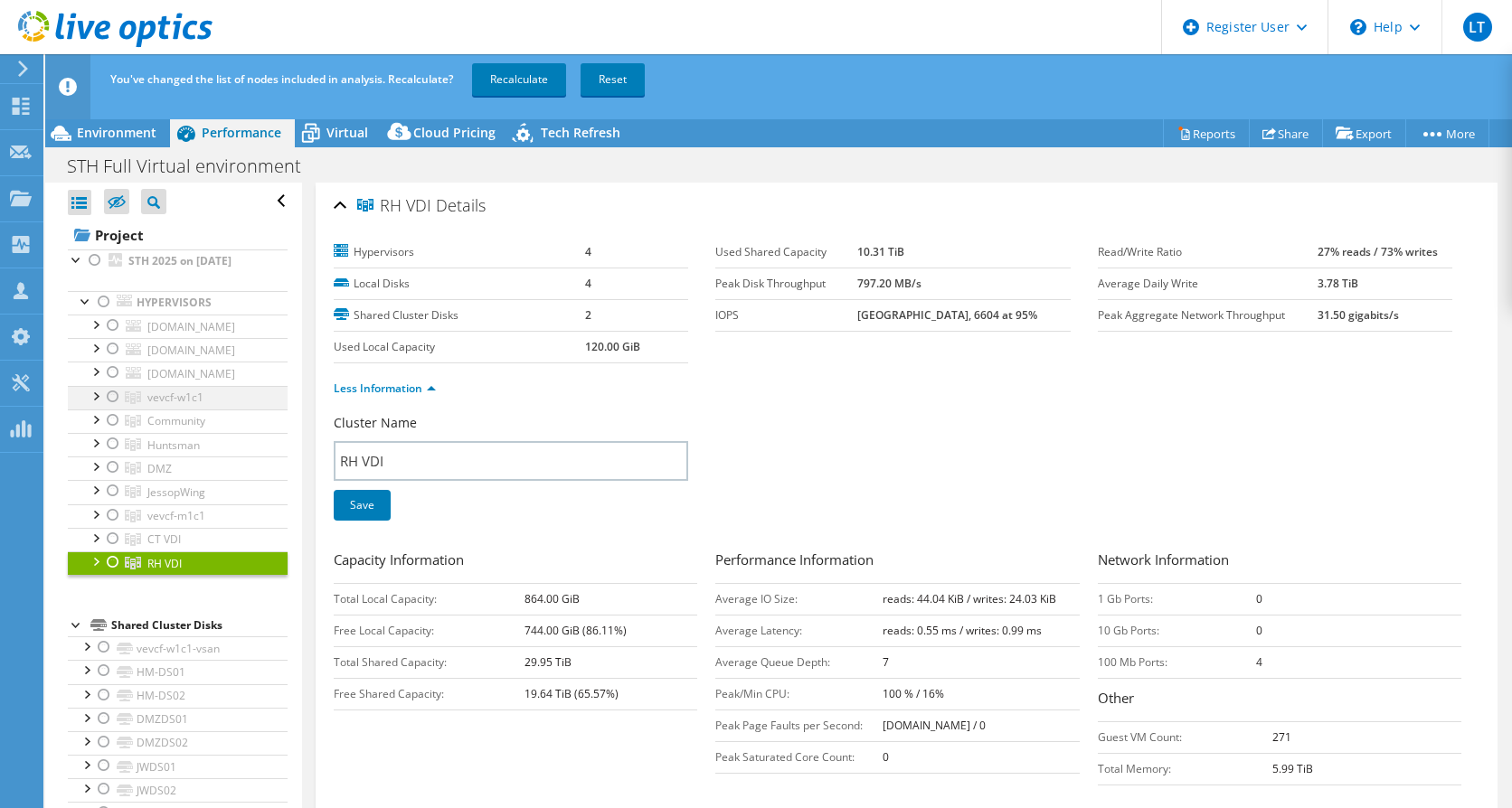
click at [112, 407] on div at bounding box center [113, 397] width 18 height 22
click at [543, 80] on link "Recalculate" at bounding box center [519, 80] width 94 height 33
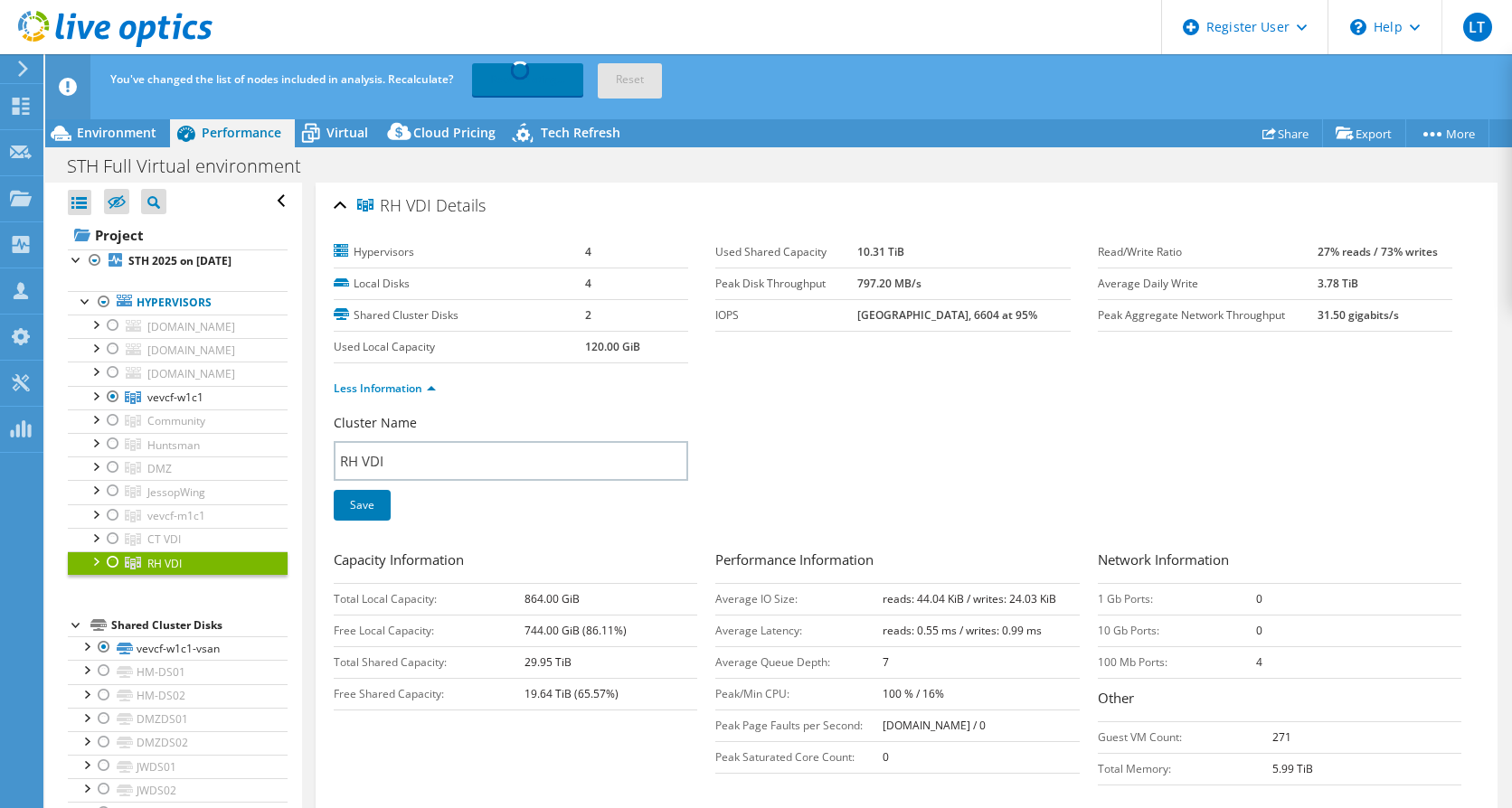
drag, startPoint x: 136, startPoint y: 131, endPoint x: 151, endPoint y: 183, distance: 54.1
click at [136, 131] on span "Environment" at bounding box center [117, 133] width 80 height 17
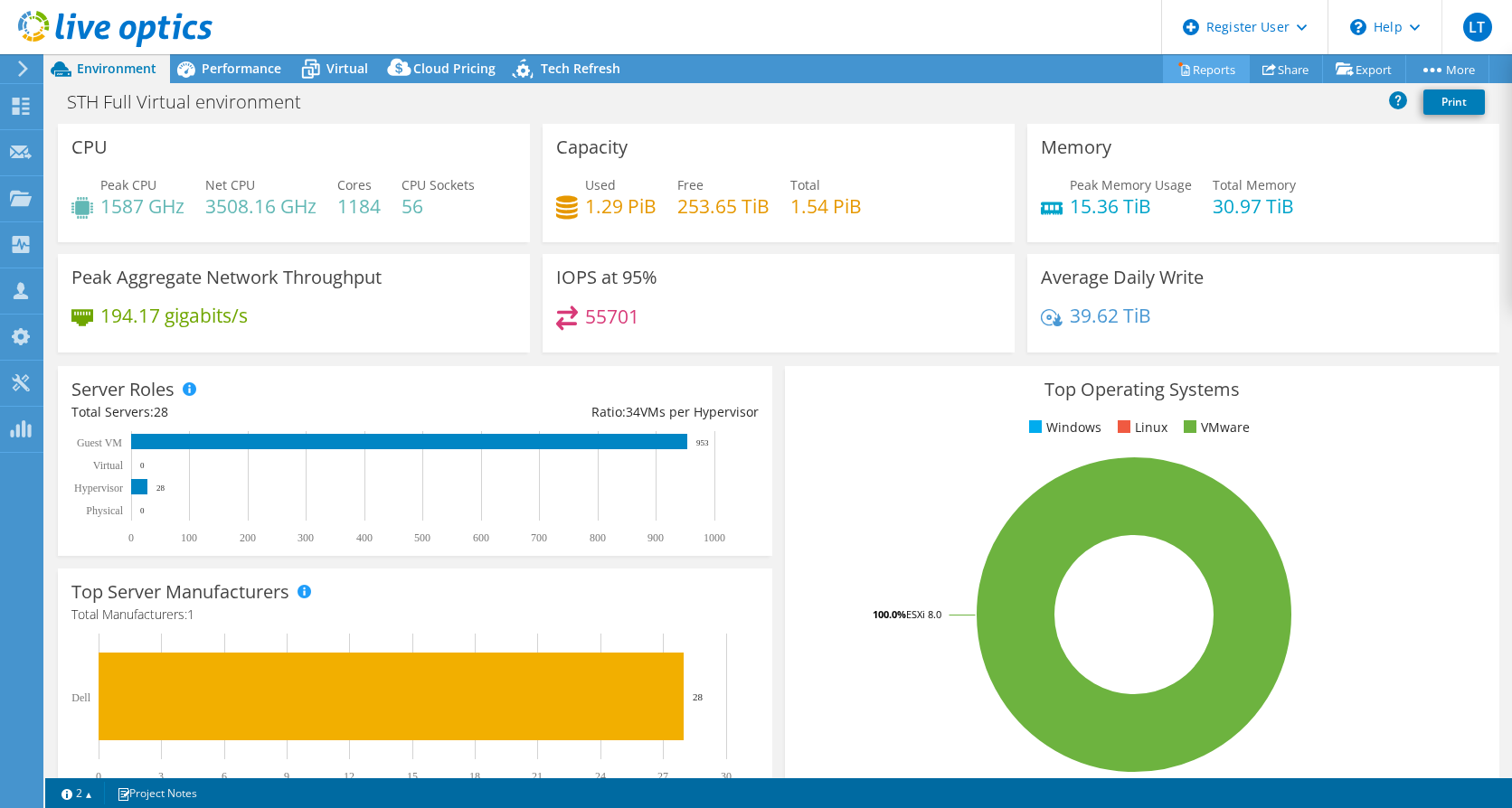
click at [1217, 68] on link "Reports" at bounding box center [1206, 68] width 87 height 28
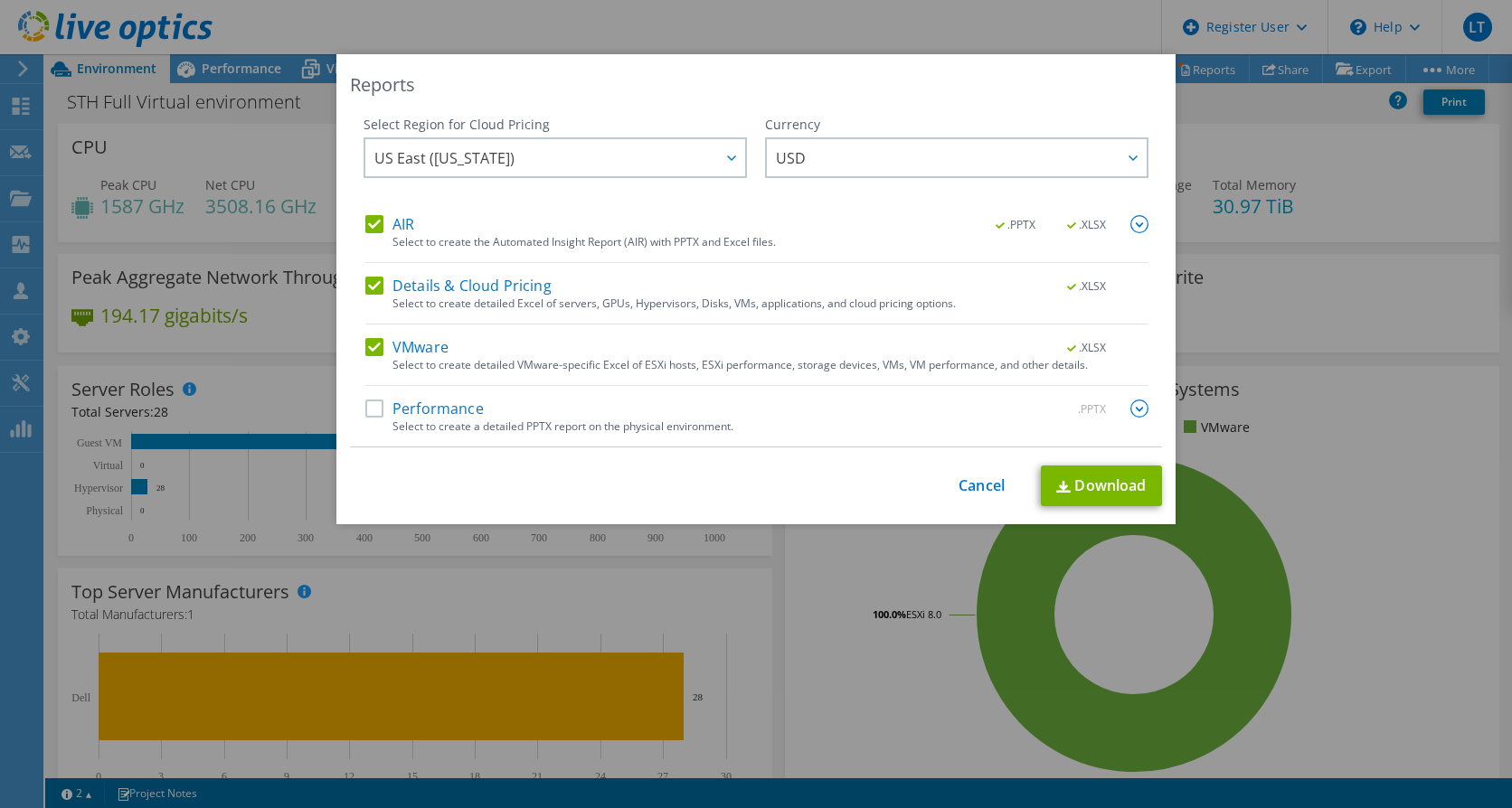
click at [373, 218] on label "AIR" at bounding box center [389, 223] width 49 height 18
click at [0, 0] on input "AIR" at bounding box center [0, 0] width 0 height 0
click at [378, 287] on label "Details & Cloud Pricing" at bounding box center [457, 285] width 186 height 18
click at [0, 0] on input "Details & Cloud Pricing" at bounding box center [0, 0] width 0 height 0
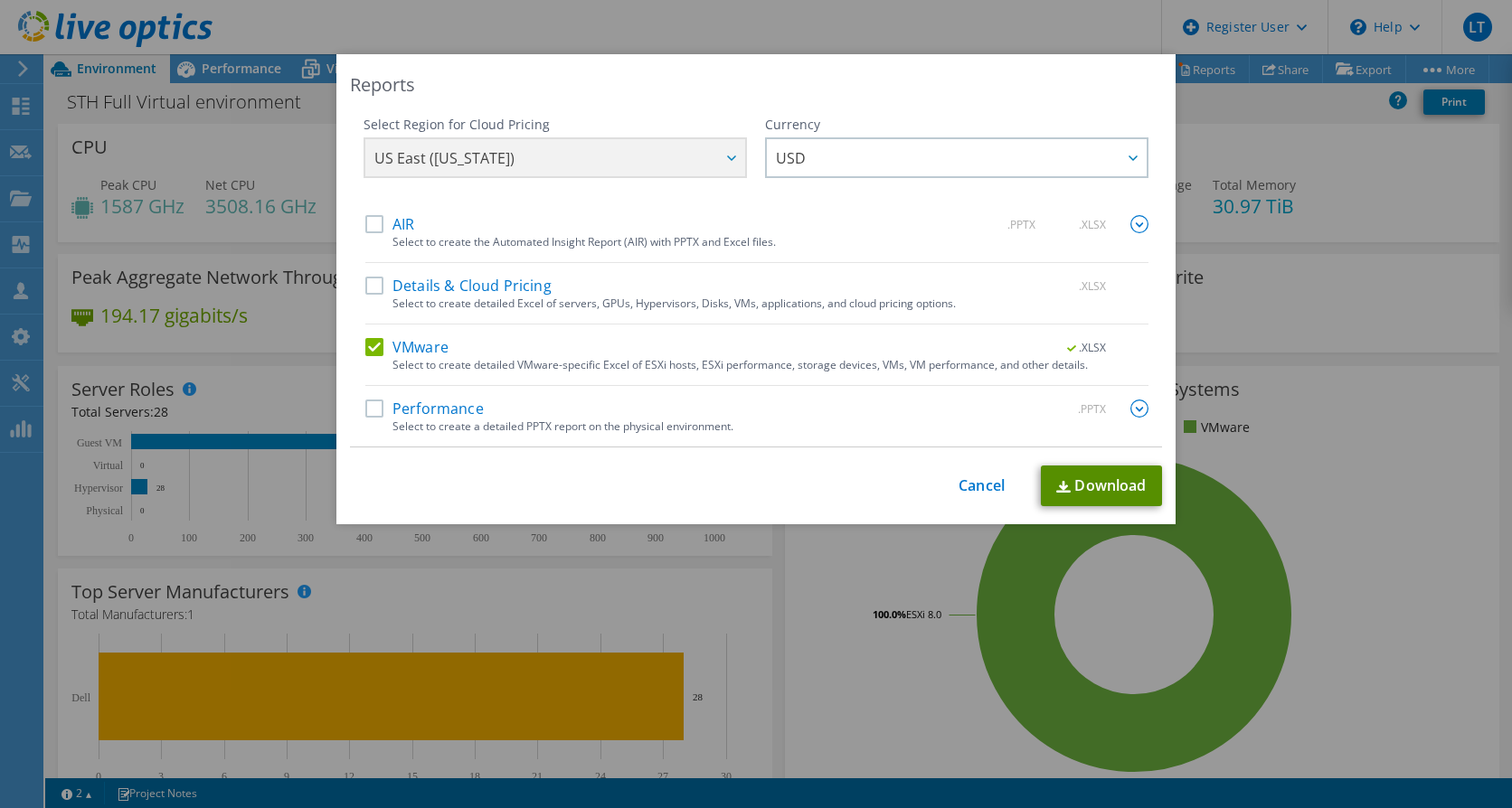
click at [1111, 490] on link "Download" at bounding box center [1102, 486] width 121 height 40
drag, startPoint x: 964, startPoint y: 484, endPoint x: 1163, endPoint y: 83, distance: 447.7
click at [964, 484] on link "Cancel" at bounding box center [981, 486] width 46 height 17
